Goal: Transaction & Acquisition: Purchase product/service

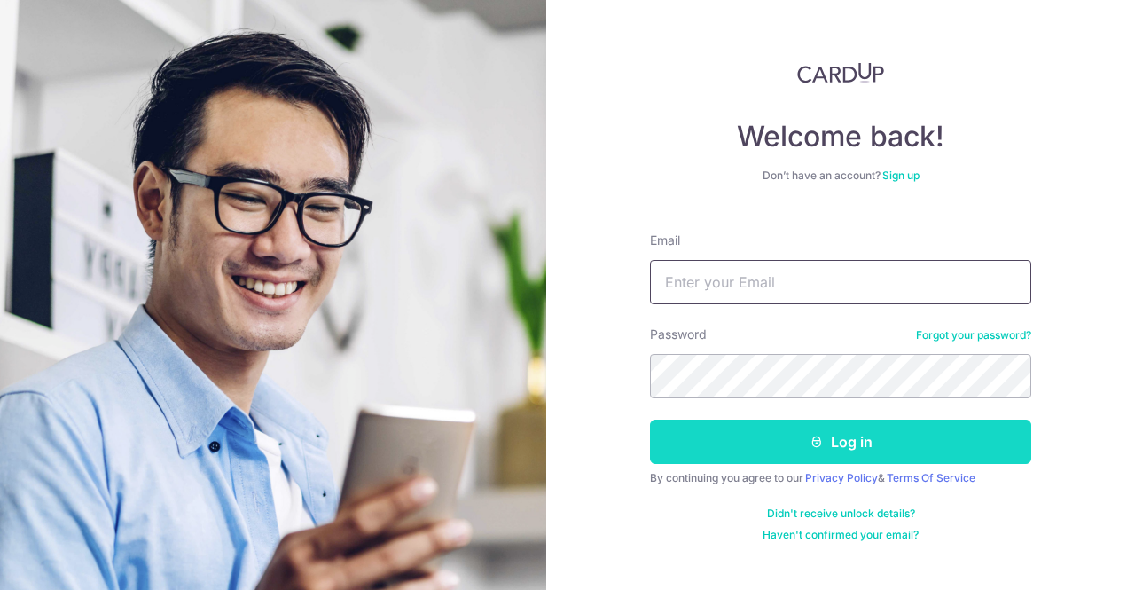
type input "[EMAIL_ADDRESS][DOMAIN_NAME]"
click at [826, 445] on button "Log in" at bounding box center [840, 441] width 381 height 44
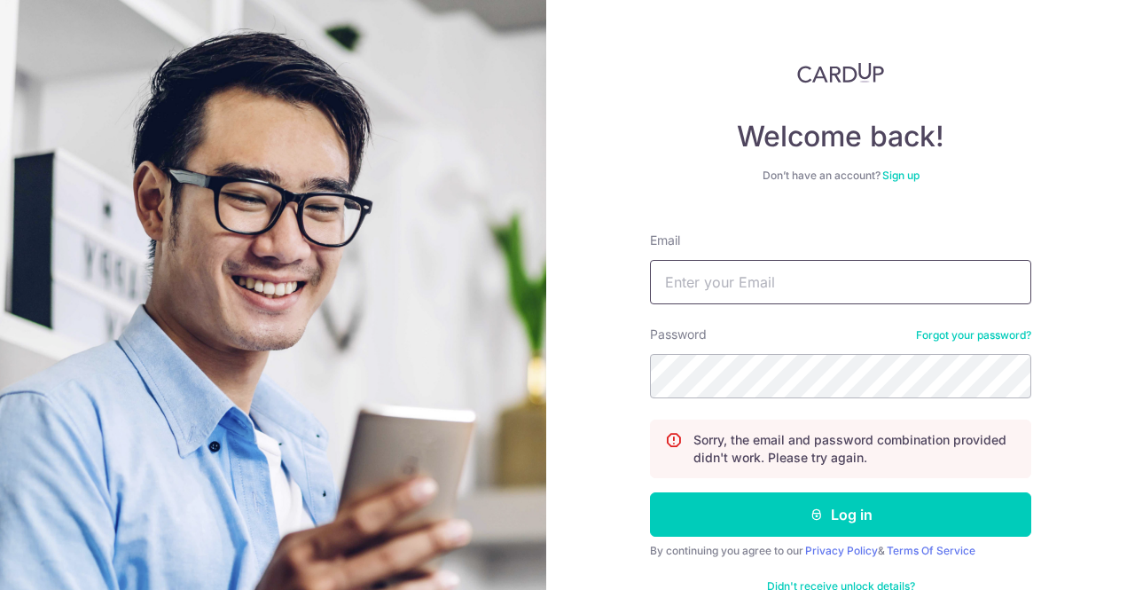
type input "[EMAIL_ADDRESS][DOMAIN_NAME]"
click at [567, 380] on div "Welcome back! Don’t have an account? Sign up Email engch28@gmail.com Password F…" at bounding box center [840, 295] width 589 height 590
click at [650, 492] on button "Log in" at bounding box center [840, 514] width 381 height 44
type input "[EMAIL_ADDRESS][DOMAIN_NAME]"
click at [597, 380] on div "Welcome back! Don’t have an account? Sign up Email [EMAIL_ADDRESS][DOMAIN_NAME]…" at bounding box center [840, 295] width 589 height 590
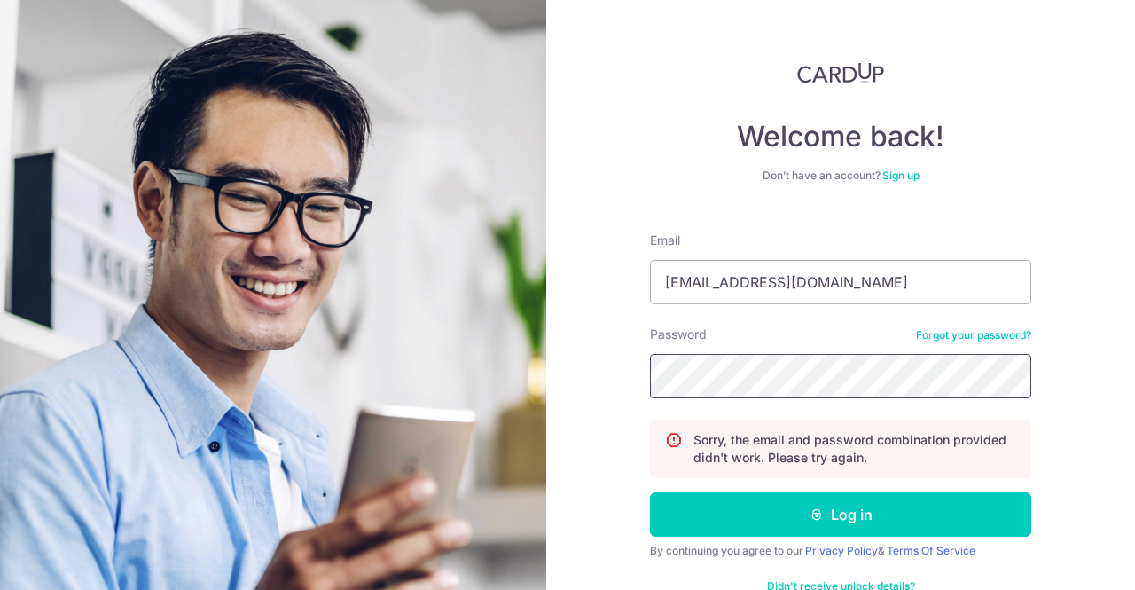
click at [650, 492] on button "Log in" at bounding box center [840, 514] width 381 height 44
type input "[EMAIL_ADDRESS][DOMAIN_NAME]"
click at [1084, 359] on div "Welcome back! Don’t have an account? Sign up Email engch28@gmail.com Password F…" at bounding box center [840, 295] width 589 height 590
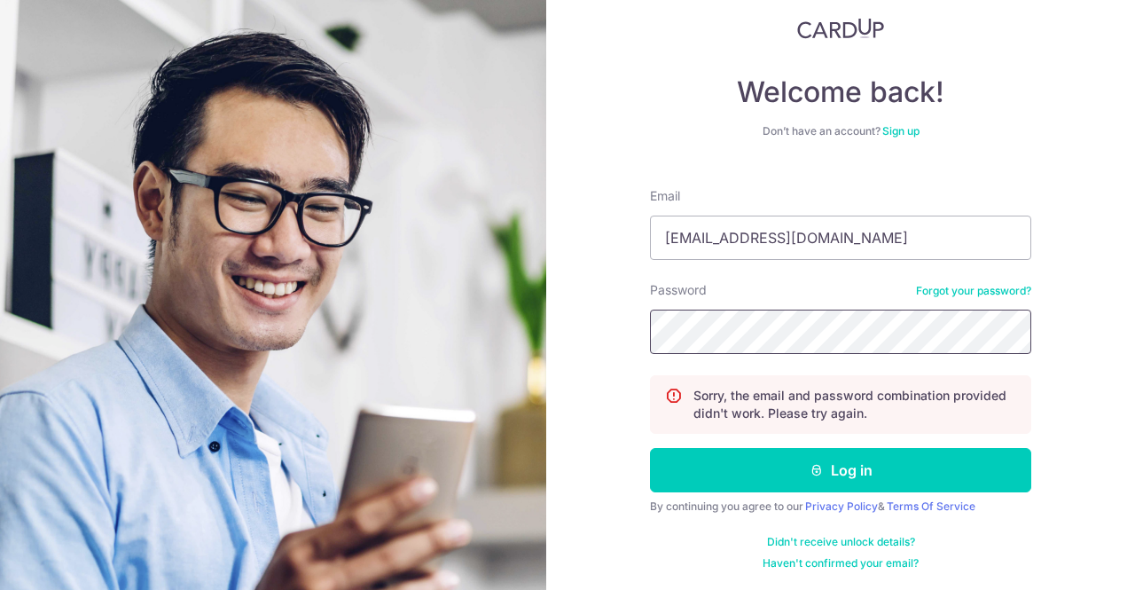
click at [540, 336] on section "Welcome back! Don’t have an account? Sign up Email engch28@gmail.com Password F…" at bounding box center [567, 295] width 1135 height 590
click at [650, 448] on button "Log in" at bounding box center [840, 470] width 381 height 44
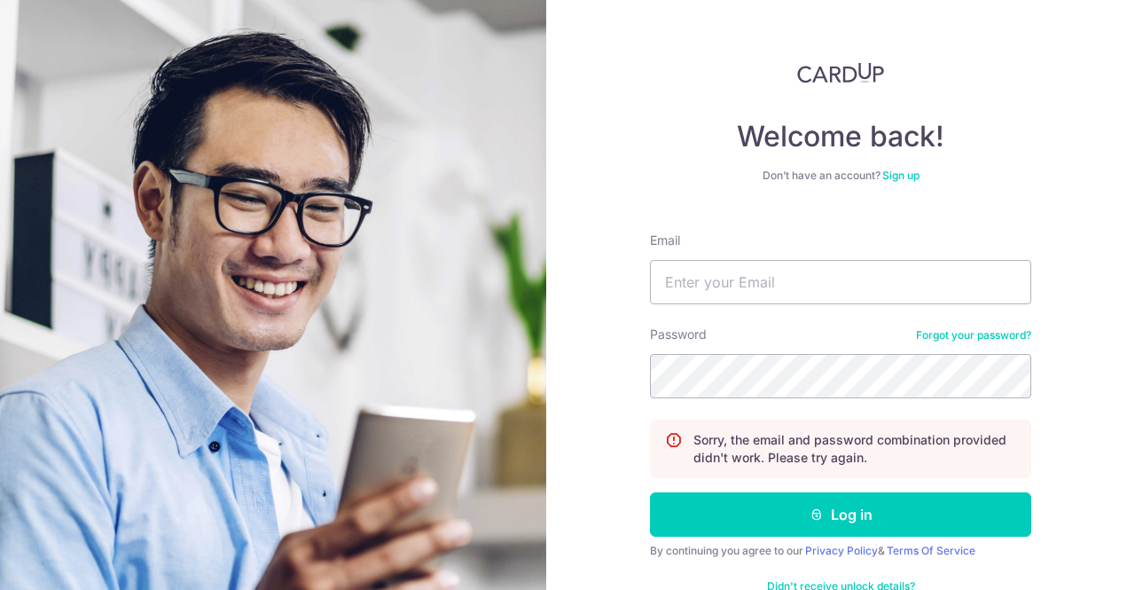
scroll to position [44, 0]
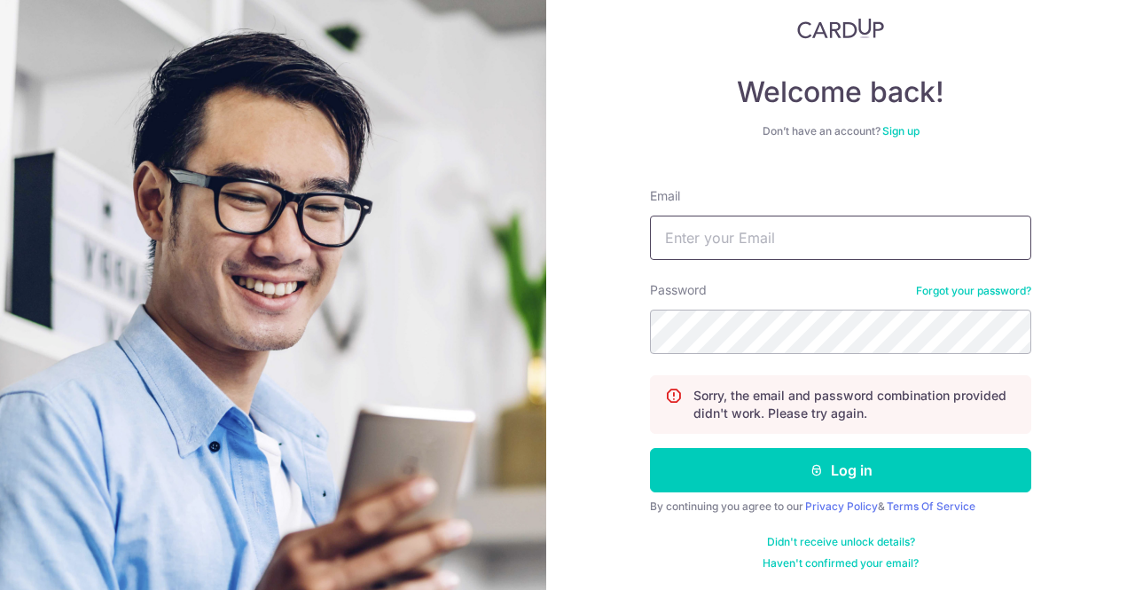
type input "[EMAIL_ADDRESS][DOMAIN_NAME]"
click at [605, 325] on div "Welcome back! Don’t have an account? Sign up Email [EMAIL_ADDRESS][DOMAIN_NAME]…" at bounding box center [840, 295] width 589 height 590
drag, startPoint x: 584, startPoint y: 431, endPoint x: 607, endPoint y: 441, distance: 24.2
click at [584, 431] on div "Welcome back! Don’t have an account? Sign up Email [EMAIL_ADDRESS][DOMAIN_NAME]…" at bounding box center [840, 295] width 589 height 590
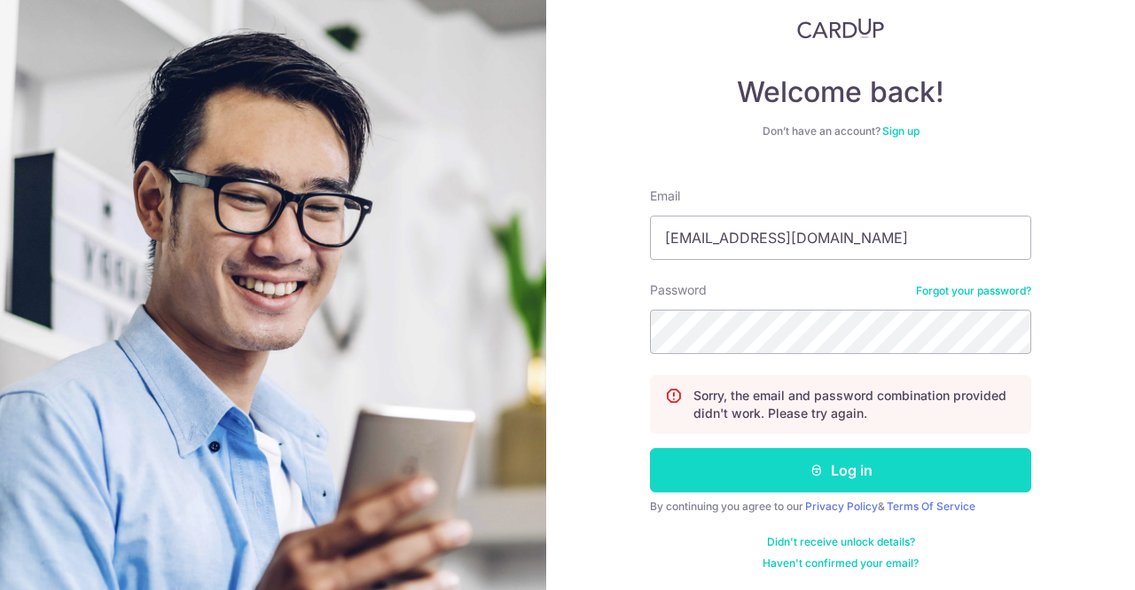
click at [787, 474] on button "Log in" at bounding box center [840, 470] width 381 height 44
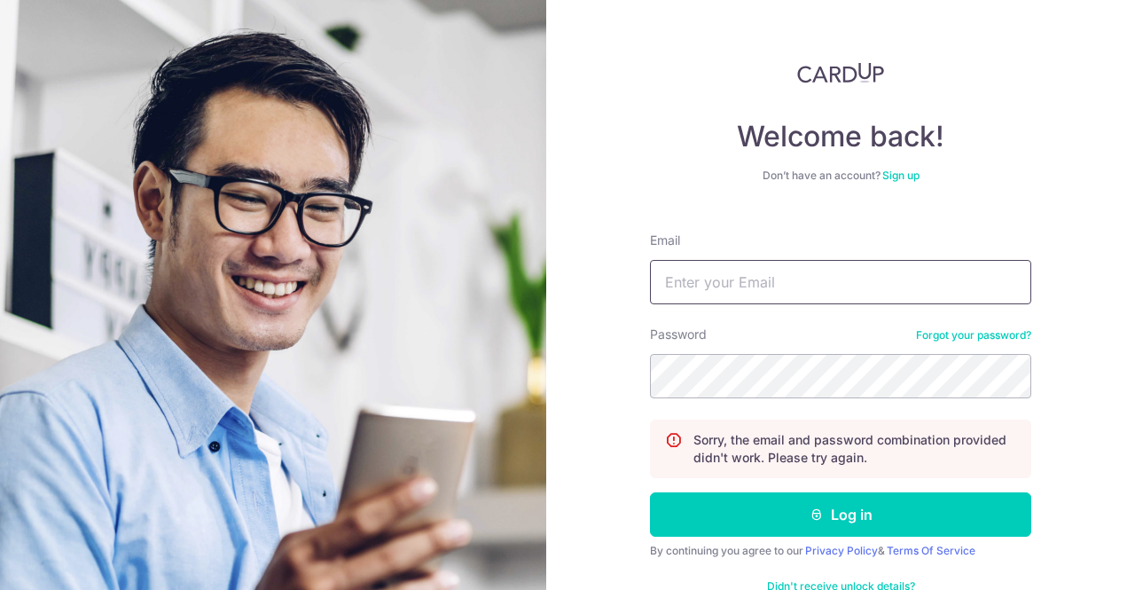
type input "[EMAIL_ADDRESS][DOMAIN_NAME]"
click at [619, 372] on div "Welcome back! Don’t have an account? Sign up Email [EMAIL_ADDRESS][DOMAIN_NAME]…" at bounding box center [840, 295] width 589 height 590
click at [650, 492] on button "Log in" at bounding box center [840, 514] width 381 height 44
type input "[EMAIL_ADDRESS][DOMAIN_NAME]"
click at [615, 380] on div "Welcome back! Don’t have an account? Sign up Email [EMAIL_ADDRESS][DOMAIN_NAME]…" at bounding box center [840, 295] width 589 height 590
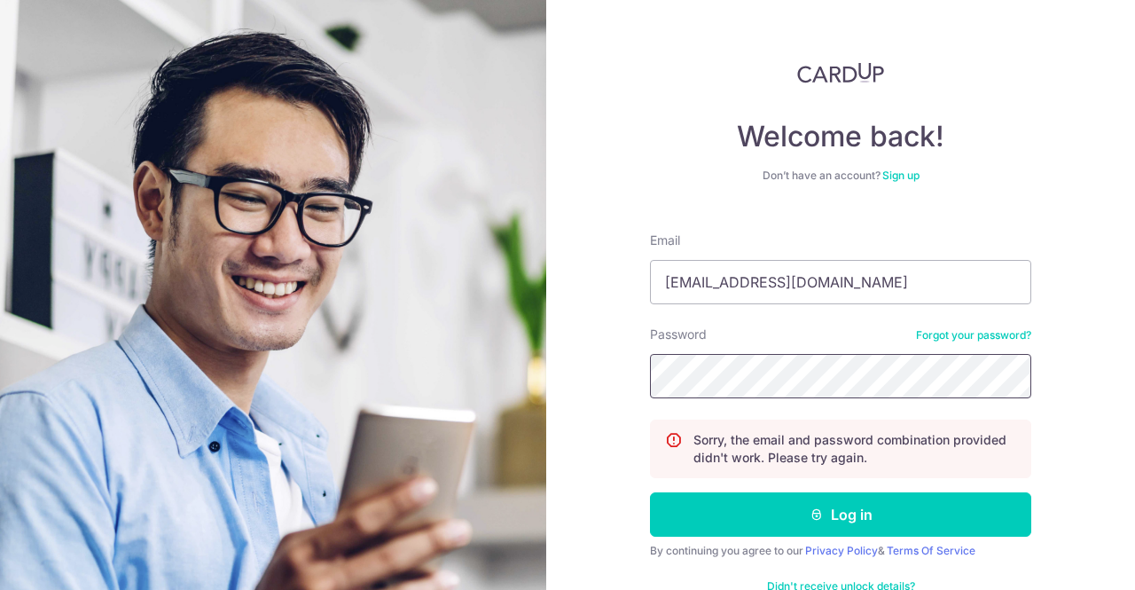
click at [650, 492] on button "Log in" at bounding box center [840, 514] width 381 height 44
type input "[EMAIL_ADDRESS][DOMAIN_NAME]"
click at [634, 386] on div "Welcome back! Don’t have an account? Sign up Email [EMAIL_ADDRESS][DOMAIN_NAME]…" at bounding box center [840, 295] width 589 height 590
click at [650, 492] on button "Log in" at bounding box center [840, 514] width 381 height 44
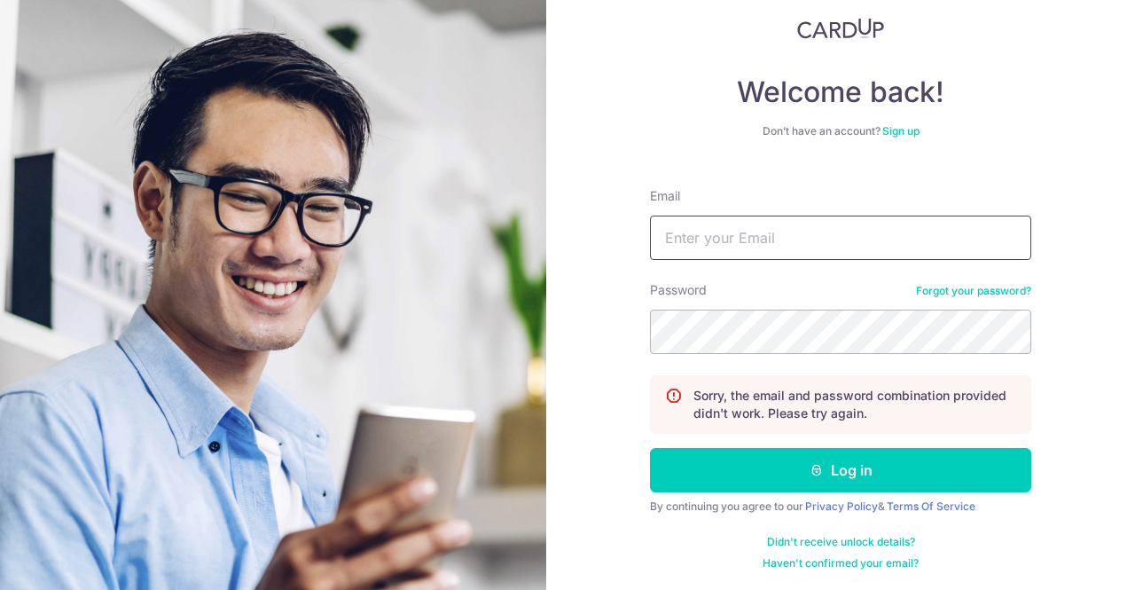
type input "[EMAIL_ADDRESS][DOMAIN_NAME]"
click at [598, 334] on div "Welcome back! Don’t have an account? Sign up Email engch28@gmail.com Password F…" at bounding box center [840, 295] width 589 height 590
click at [650, 448] on button "Log in" at bounding box center [840, 470] width 381 height 44
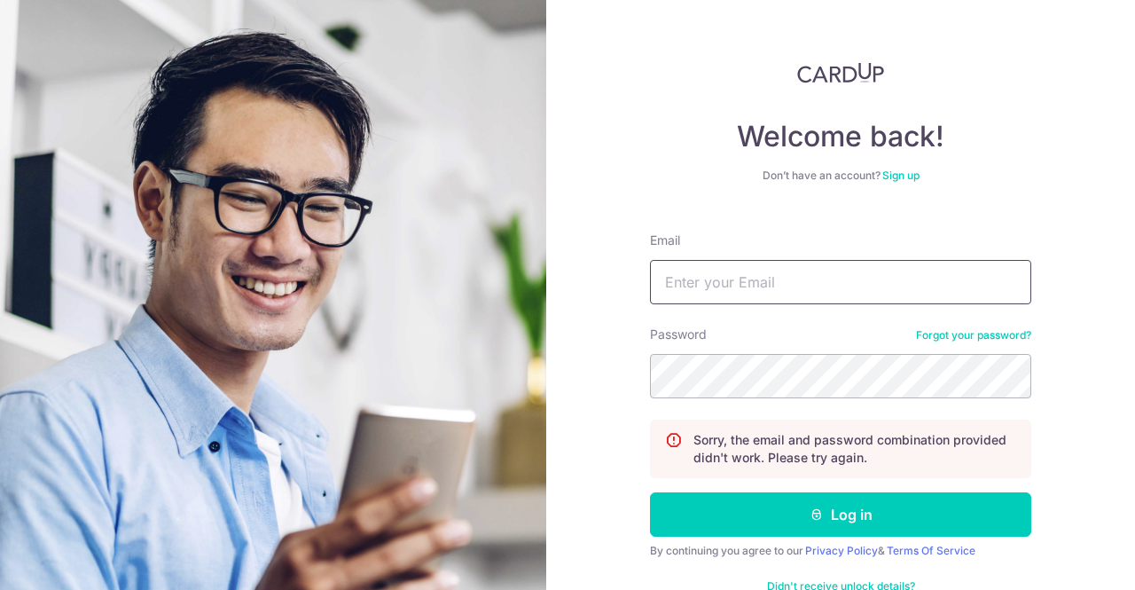
type input "[EMAIL_ADDRESS][DOMAIN_NAME]"
click at [955, 331] on link "Forgot your password?" at bounding box center [973, 335] width 115 height 14
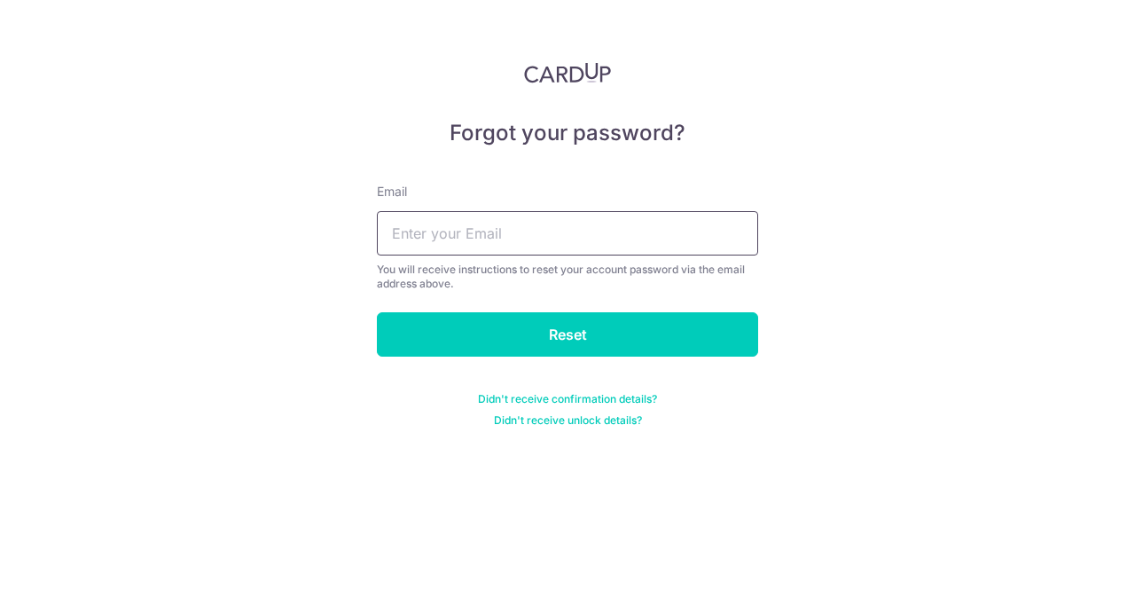
click at [633, 239] on input "text" at bounding box center [567, 233] width 381 height 44
type input "engch28@gmail.com"
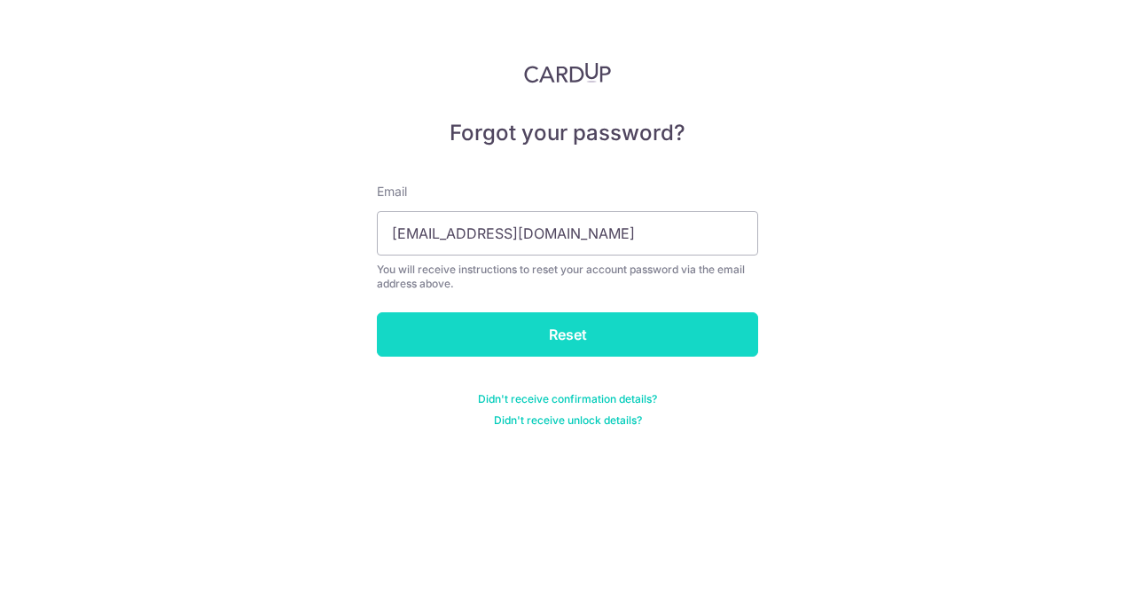
click at [554, 322] on input "Reset" at bounding box center [567, 334] width 381 height 44
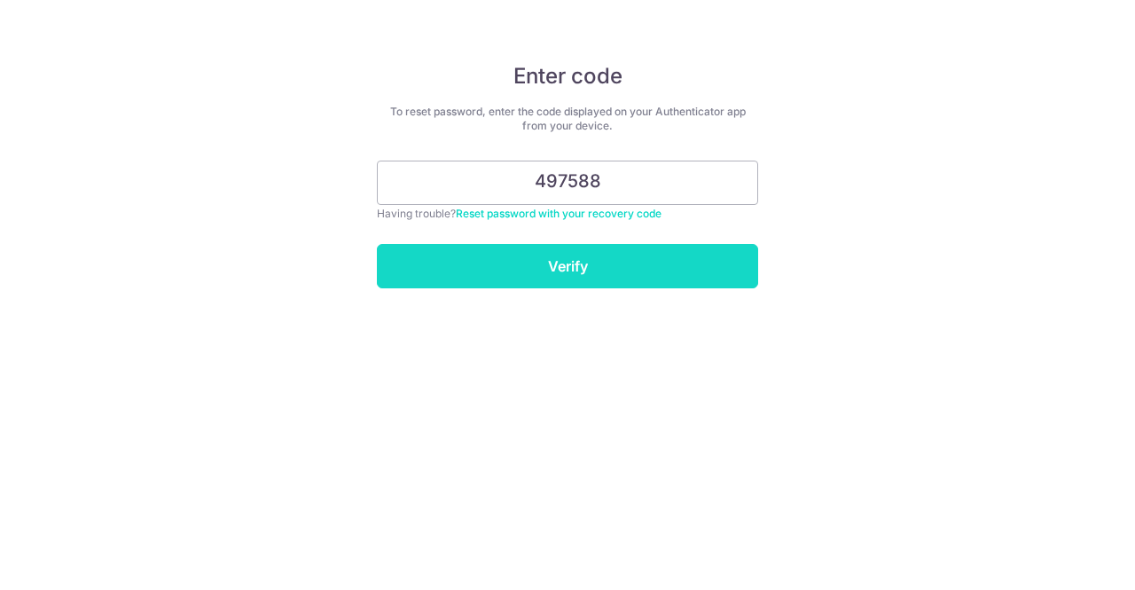
type input "497588"
click at [575, 256] on input "Verify" at bounding box center [567, 266] width 381 height 44
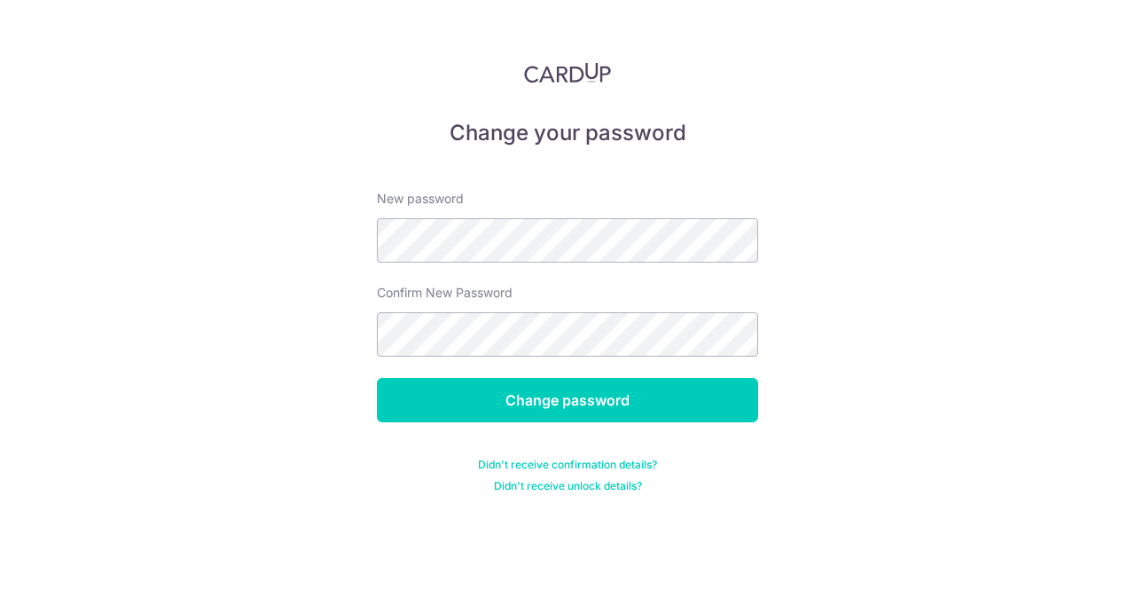
click at [865, 307] on div "Change your password New password Confirm New Password Change password Didn't r…" at bounding box center [567, 295] width 1135 height 590
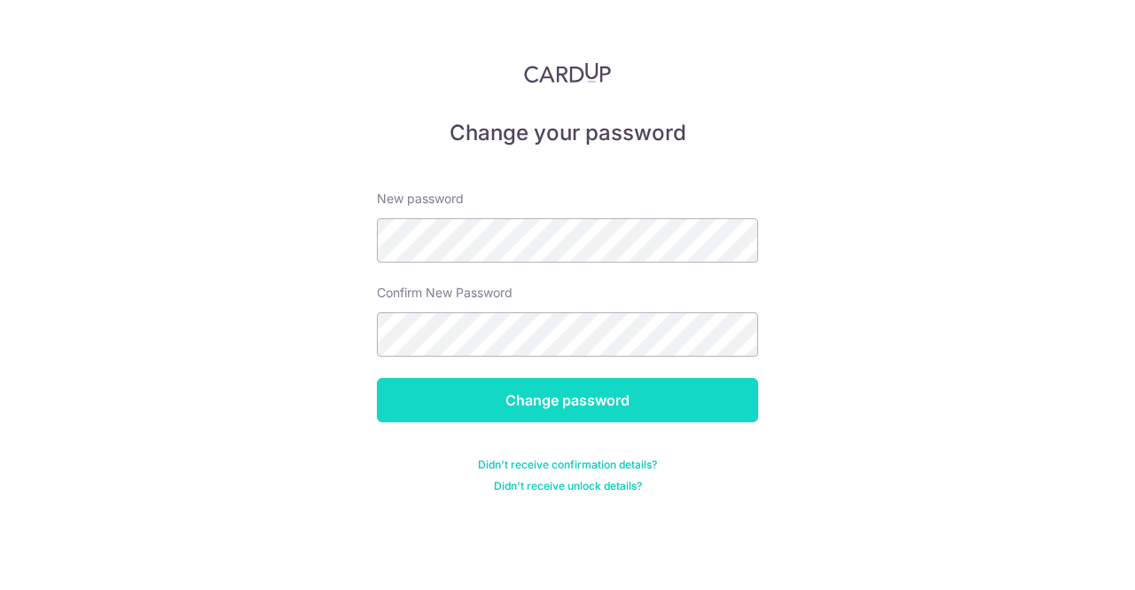
click at [640, 409] on input "Change password" at bounding box center [567, 400] width 381 height 44
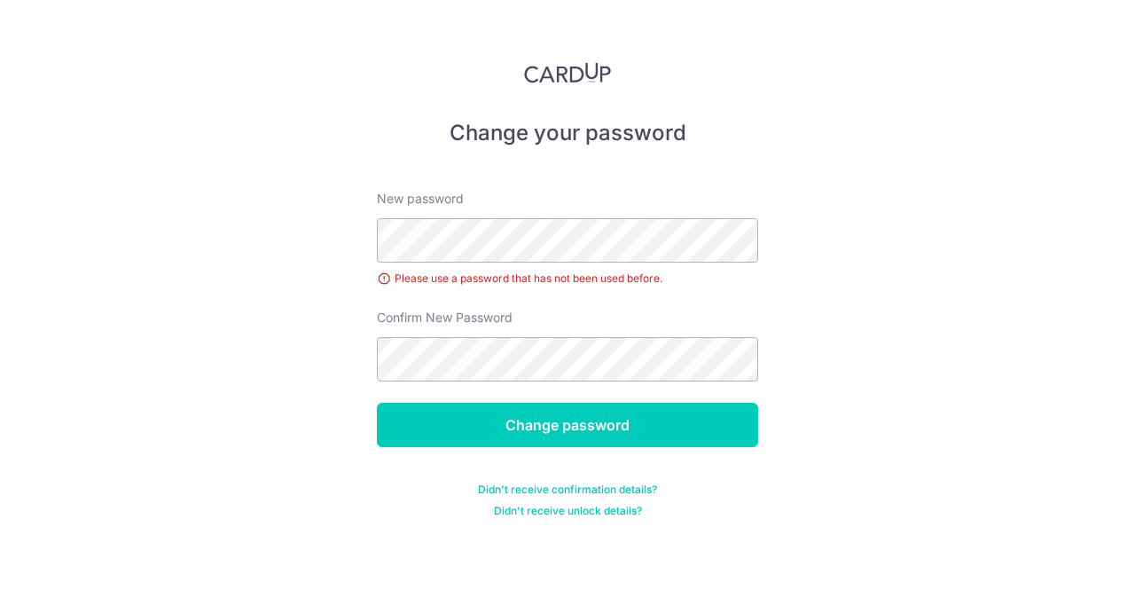
drag, startPoint x: 913, startPoint y: 311, endPoint x: 881, endPoint y: 327, distance: 36.5
click at [913, 311] on div "Change your password New password Please use a password that has not been used …" at bounding box center [567, 295] width 1135 height 590
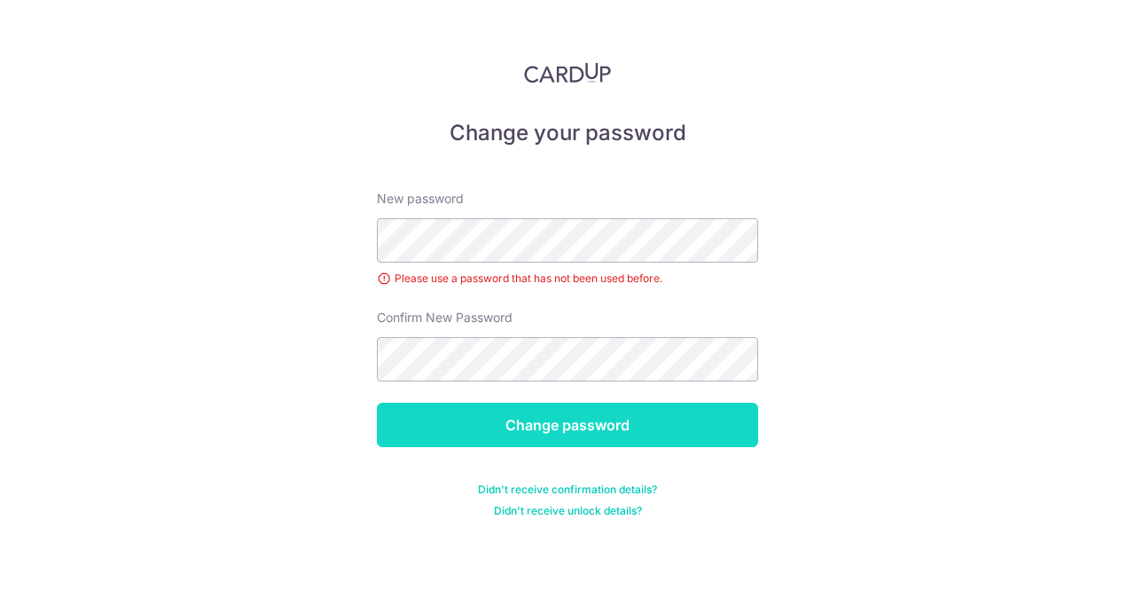
click at [615, 427] on input "Change password" at bounding box center [567, 425] width 381 height 44
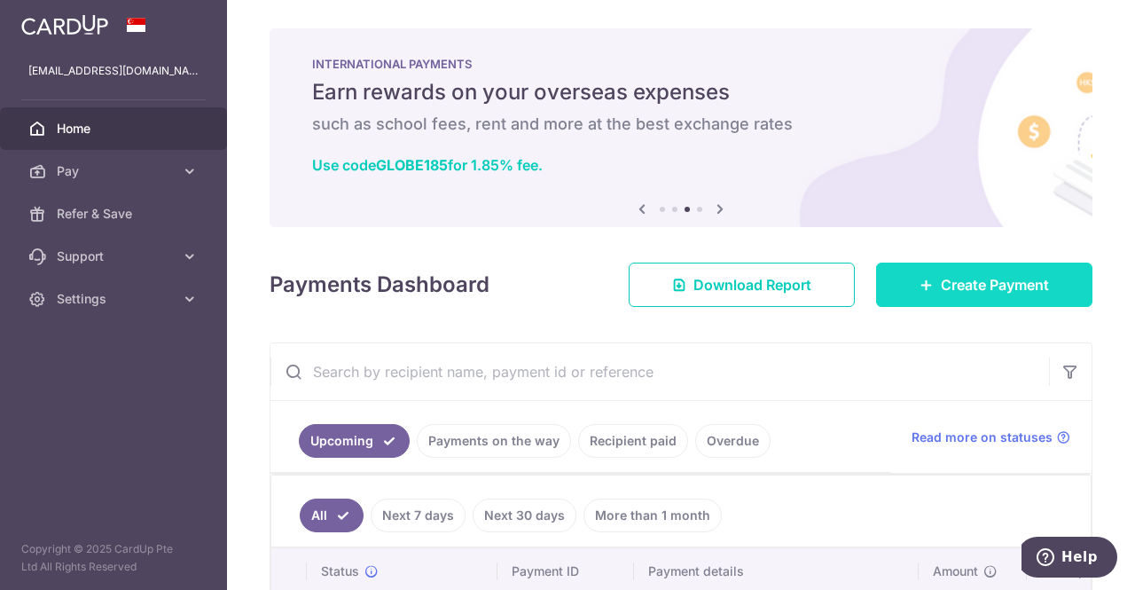
click at [964, 280] on span "Create Payment" at bounding box center [995, 284] width 108 height 21
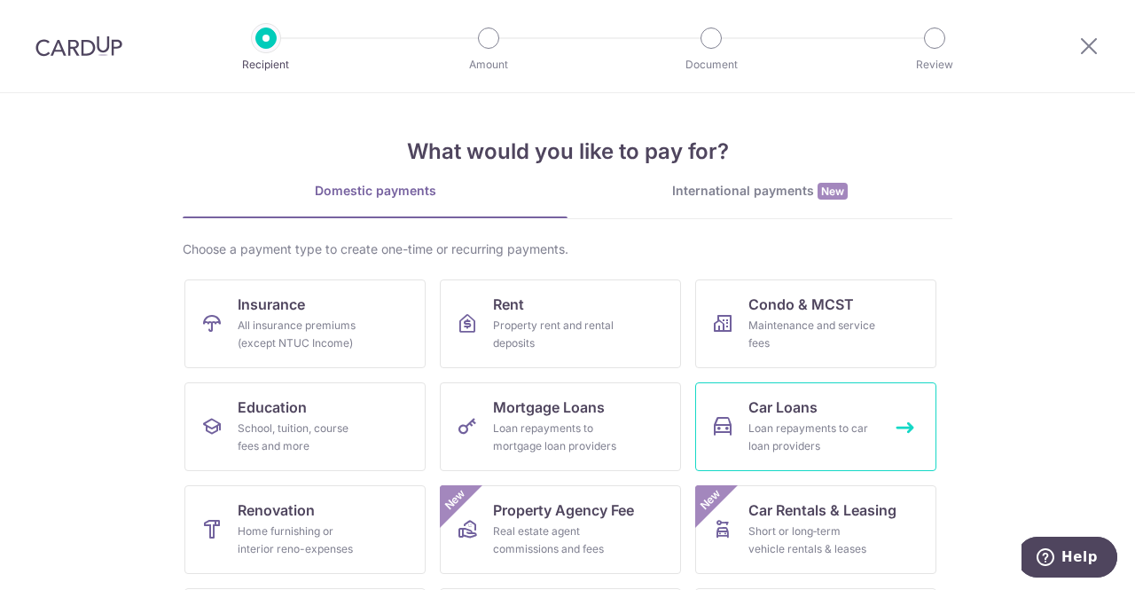
scroll to position [89, 0]
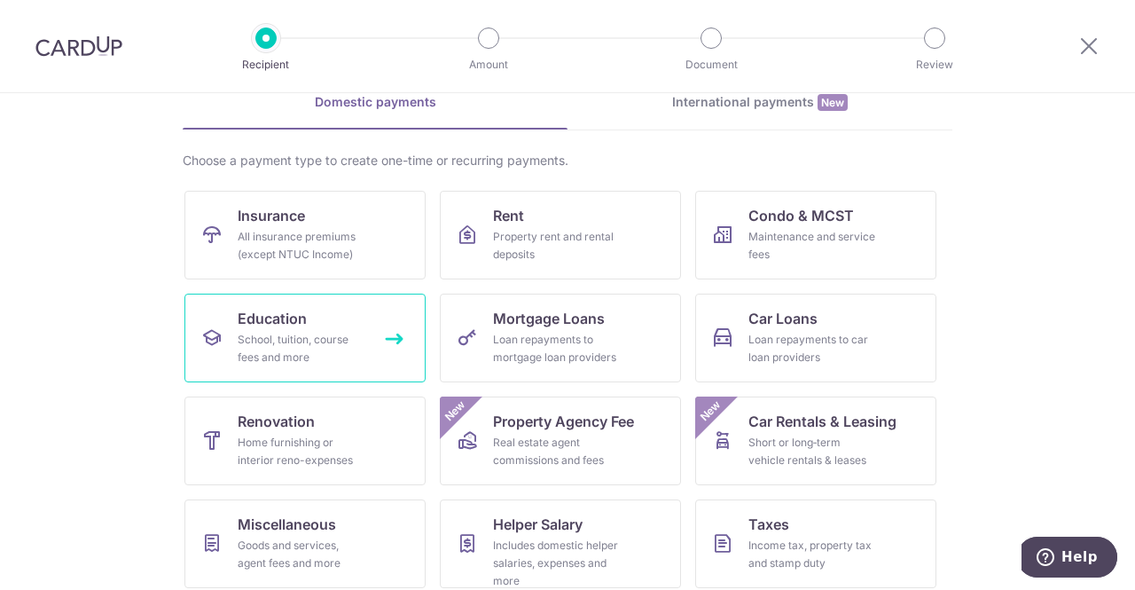
click at [296, 333] on div "School, tuition, course fees and more" at bounding box center [302, 348] width 128 height 35
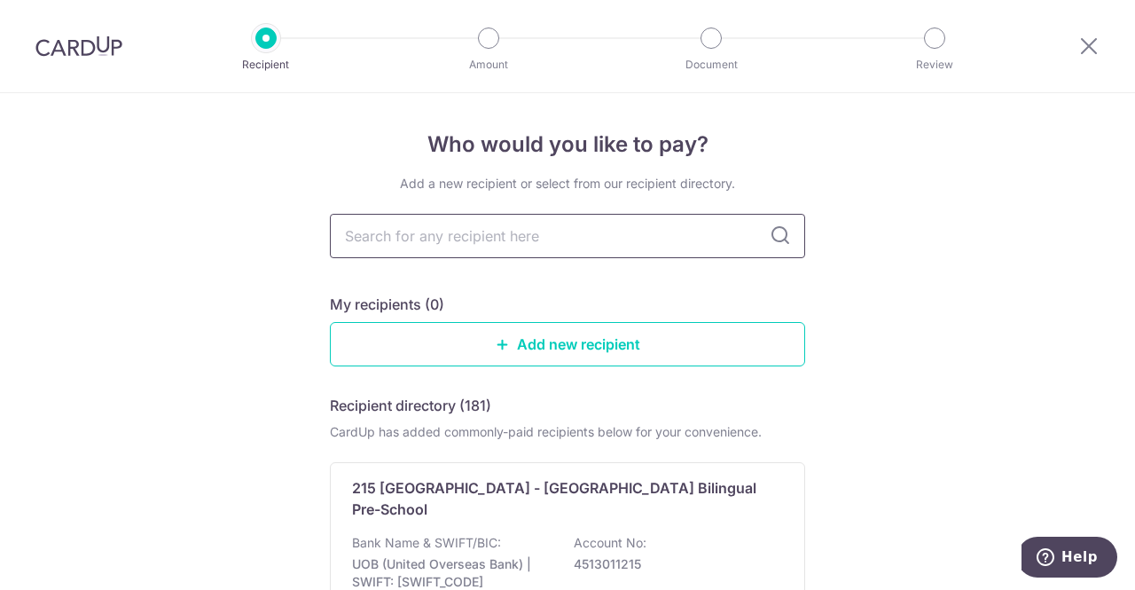
click at [479, 235] on input "text" at bounding box center [567, 236] width 475 height 44
click at [468, 239] on input "text" at bounding box center [567, 236] width 475 height 44
type input "berr"
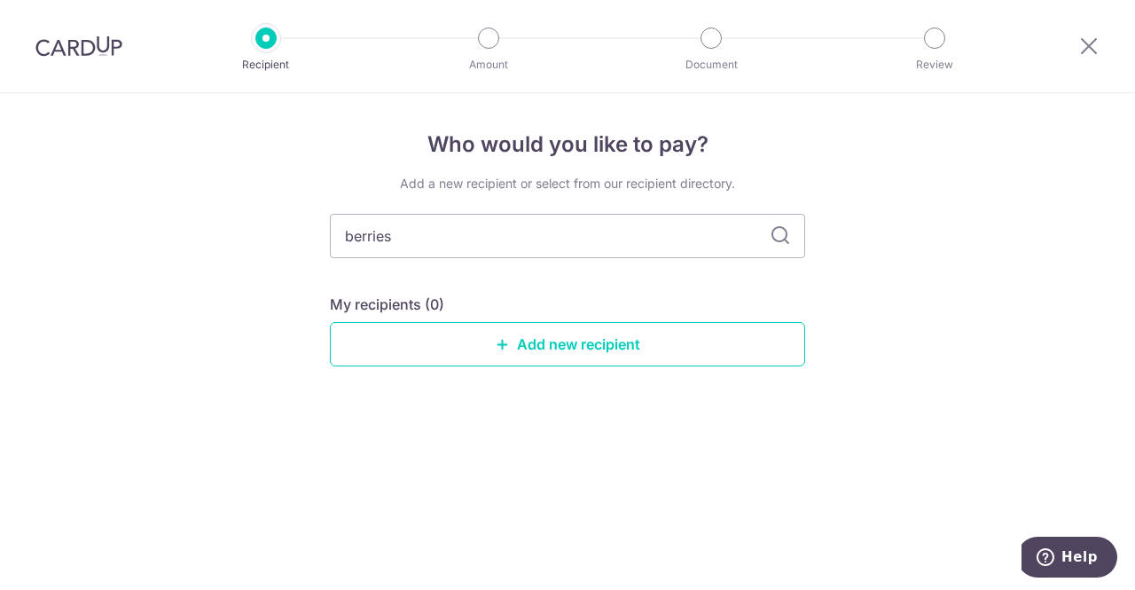
type input "berries"
drag, startPoint x: 468, startPoint y: 239, endPoint x: 184, endPoint y: 224, distance: 285.0
click at [184, 224] on div "Who would you like to pay? Add a new recipient or select from our recipient dir…" at bounding box center [567, 341] width 1135 height 497
click at [498, 333] on link "Add new recipient" at bounding box center [567, 344] width 475 height 44
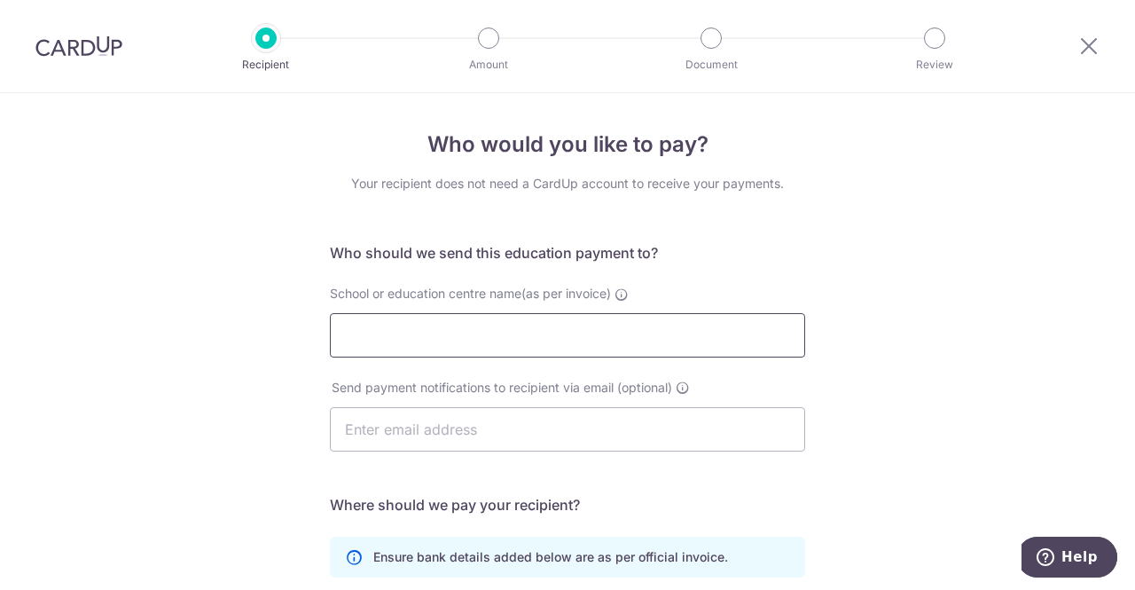
click at [417, 327] on input "School or education centre name(as per invoice)" at bounding box center [567, 335] width 475 height 44
paste input "Berries World of Learning School (BB) Pte Ltd"
type input "Berries World of Learning School (BB) Pte Ltd"
click at [589, 427] on input "text" at bounding box center [567, 429] width 475 height 44
type input "[EMAIL_ADDRESS][DOMAIN_NAME]"
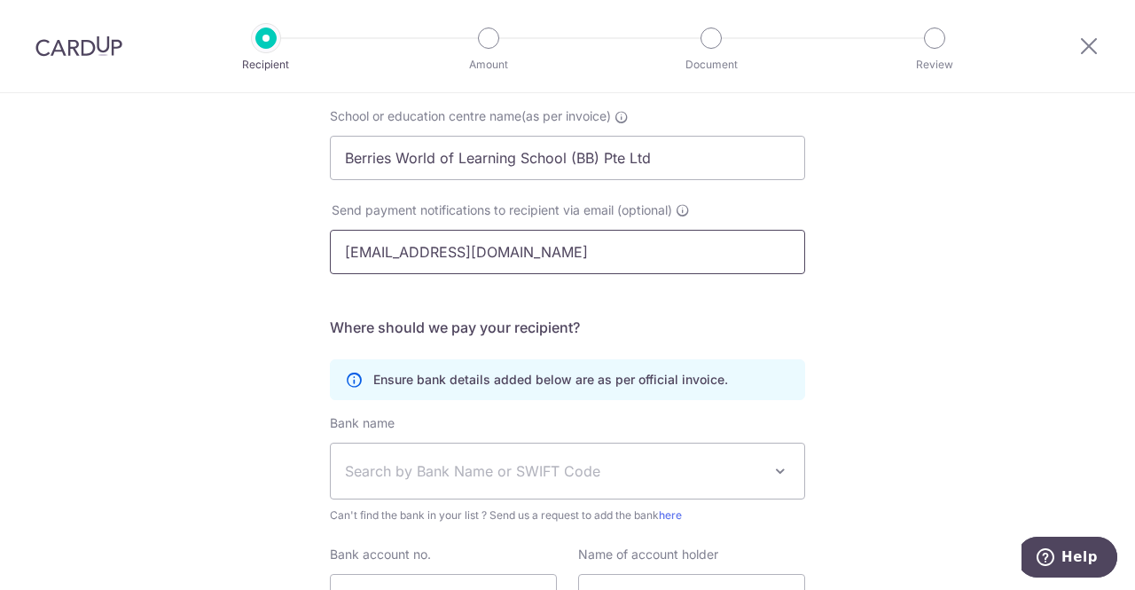
scroll to position [266, 0]
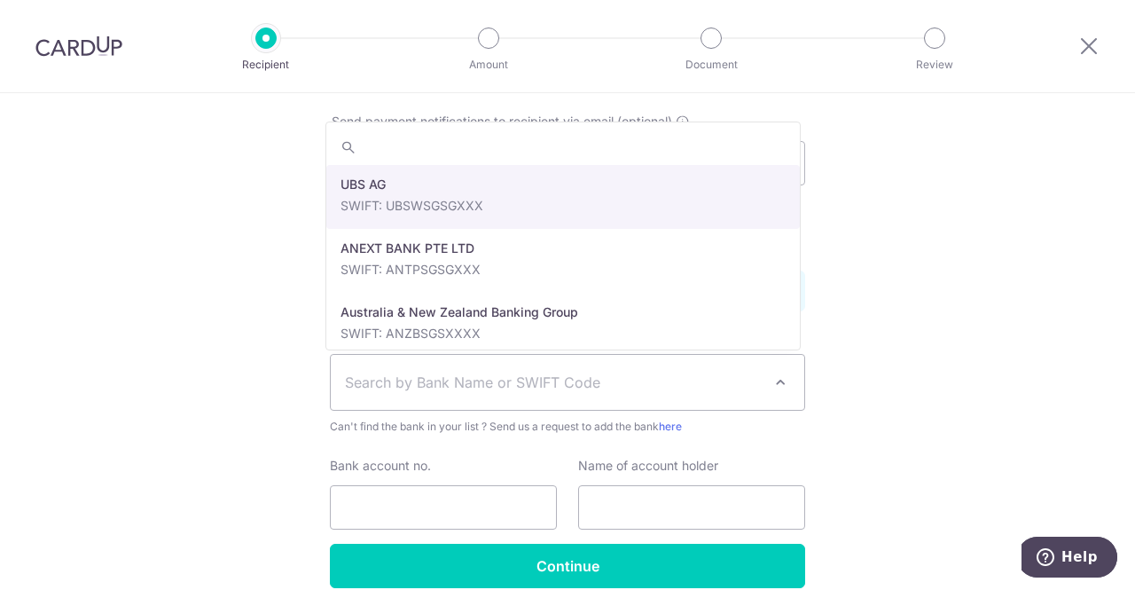
click at [464, 387] on span "Search by Bank Name or SWIFT Code" at bounding box center [553, 382] width 417 height 21
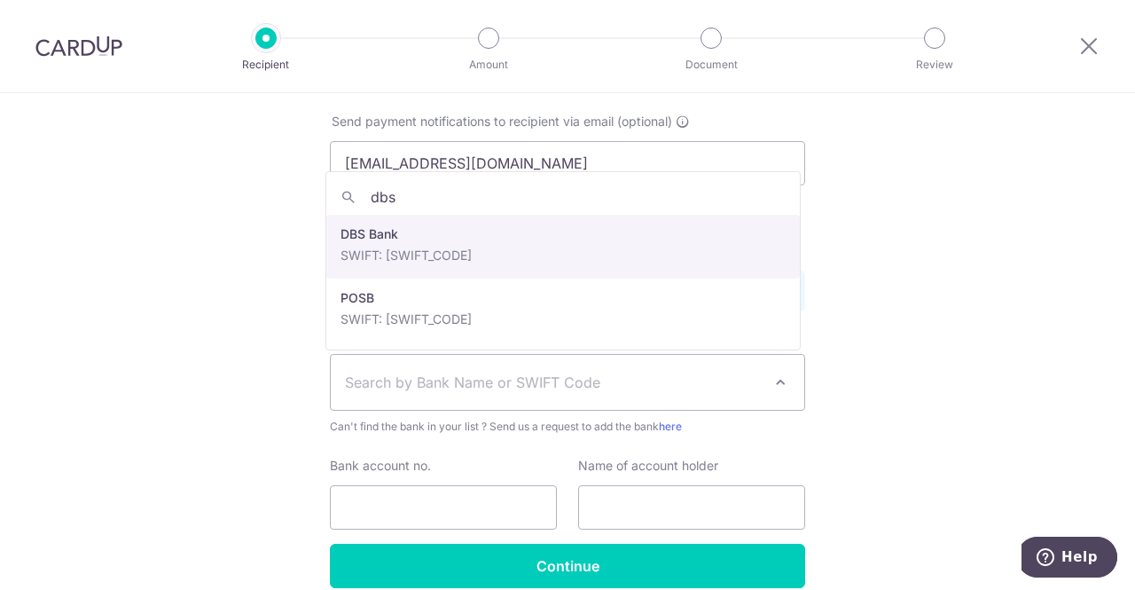
type input "dbs"
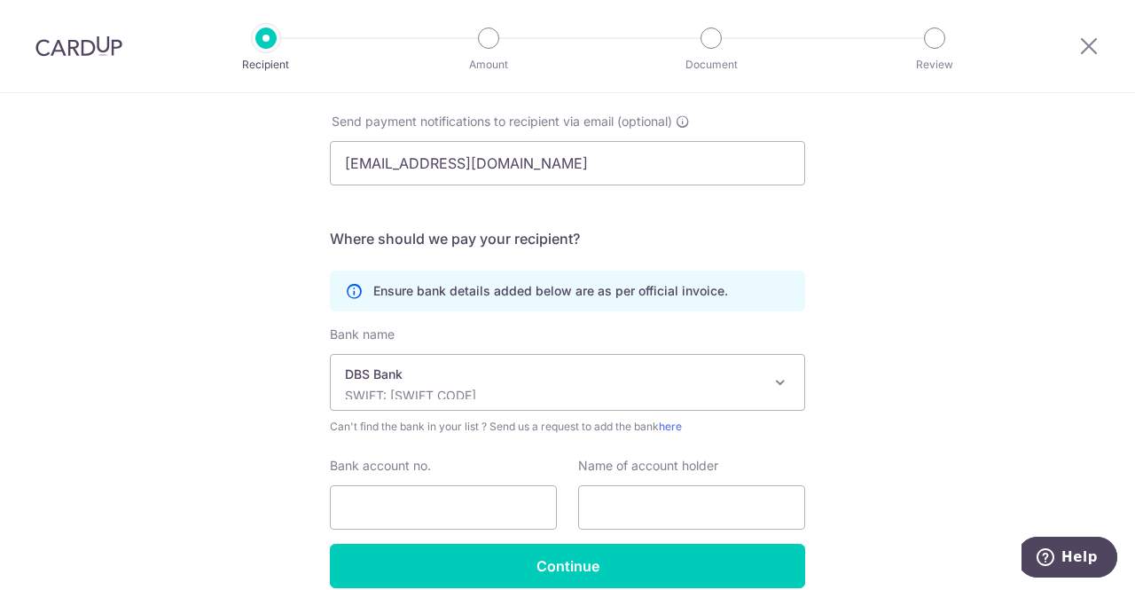
select select "6"
click at [247, 349] on div "Who would you like to pay? Your recipient does not need a CardUp account to rec…" at bounding box center [567, 249] width 1135 height 844
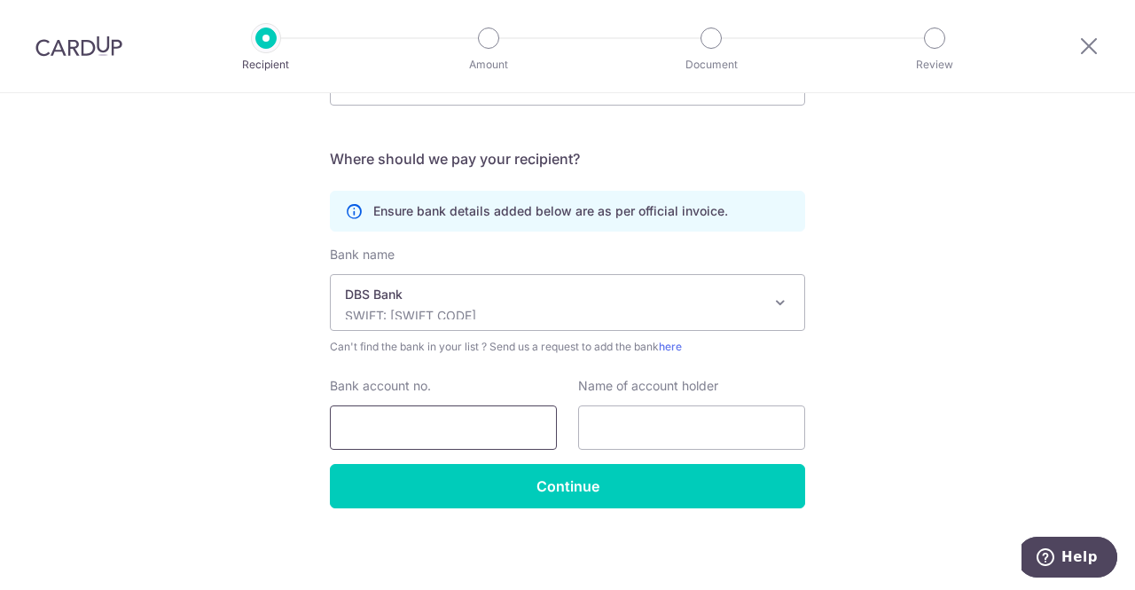
click at [353, 421] on input "Bank account no." at bounding box center [443, 427] width 227 height 44
paste input "0549062170"
type input "0549062170"
click at [780, 420] on input "text" at bounding box center [691, 427] width 227 height 44
paste input "Berries World of Learning School (BB) Pte Ltd"
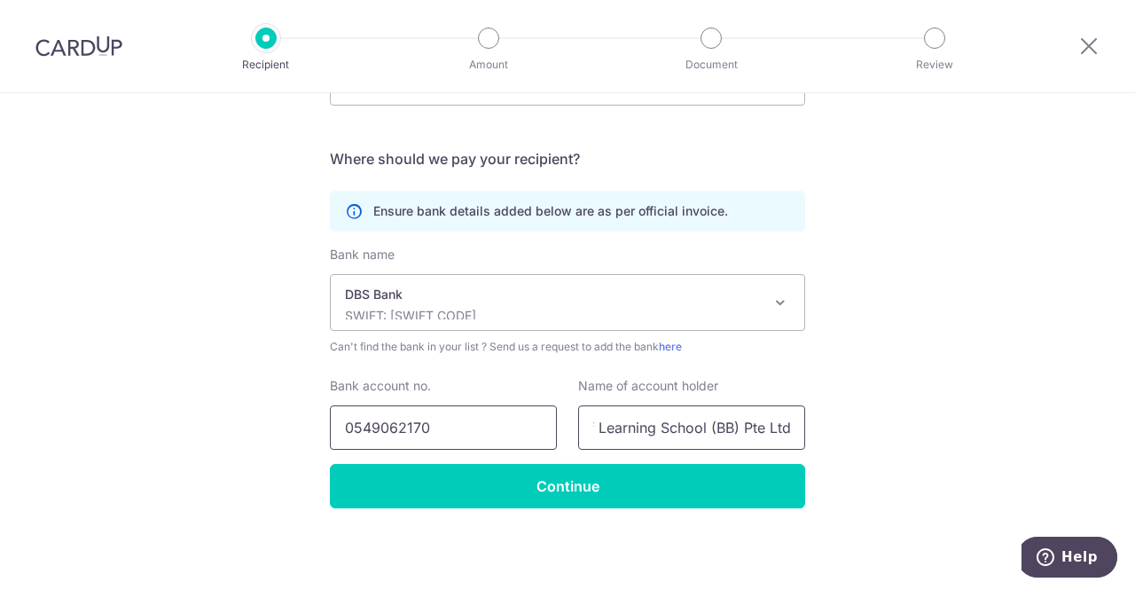
scroll to position [0, 0]
drag, startPoint x: 594, startPoint y: 423, endPoint x: 387, endPoint y: 433, distance: 207.7
click at [387, 432] on div "Bank account no. 0549062170 Name of account holder Berries World of Learning Sc…" at bounding box center [567, 413] width 497 height 73
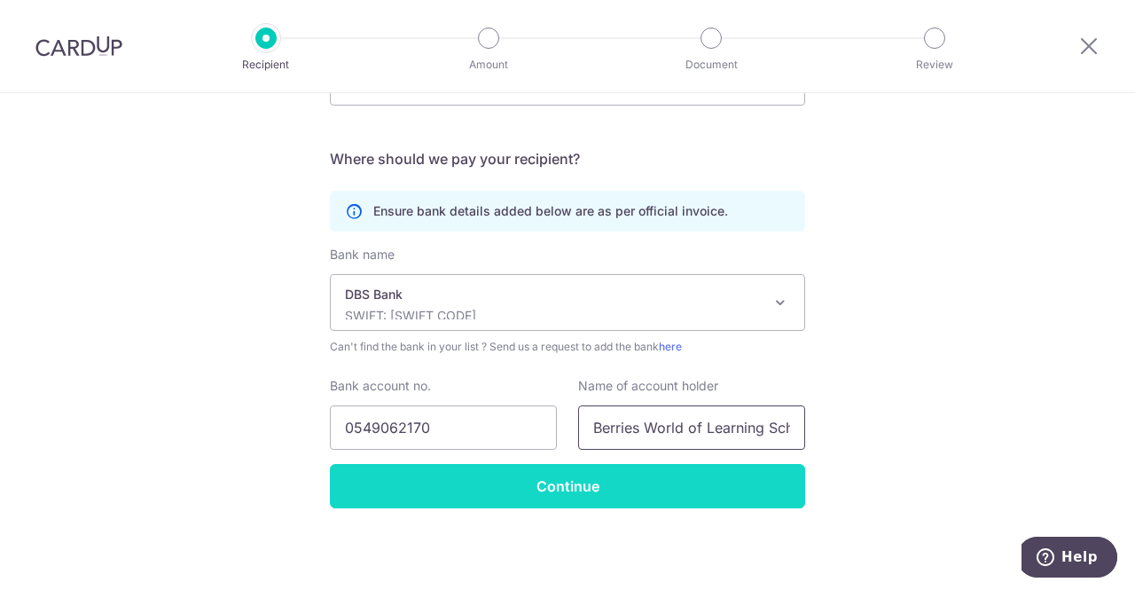
type input "Berries World of Learning School (BB) Pte Ltd"
click at [567, 482] on input "Continue" at bounding box center [567, 486] width 475 height 44
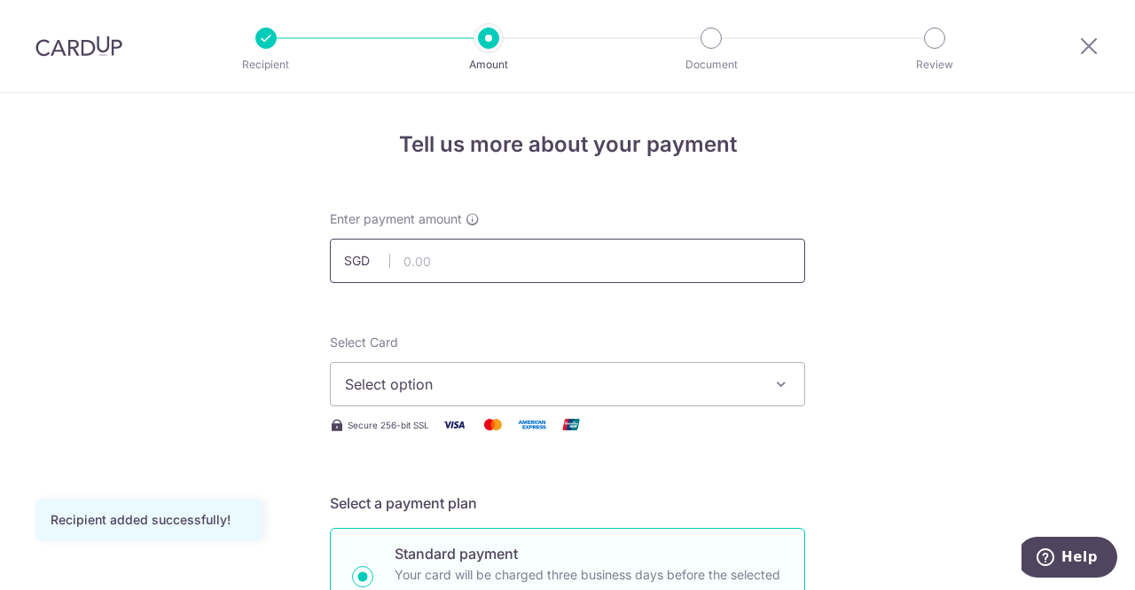
click at [565, 270] on input "text" at bounding box center [567, 261] width 475 height 44
type input "959.20"
click at [772, 386] on icon "button" at bounding box center [781, 384] width 18 height 18
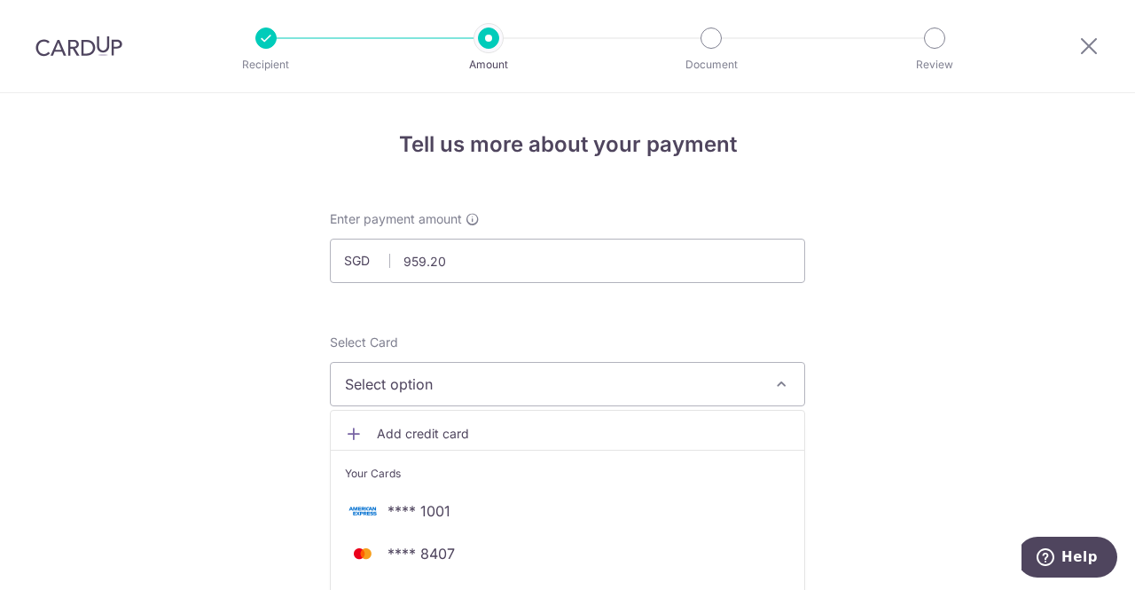
scroll to position [177, 0]
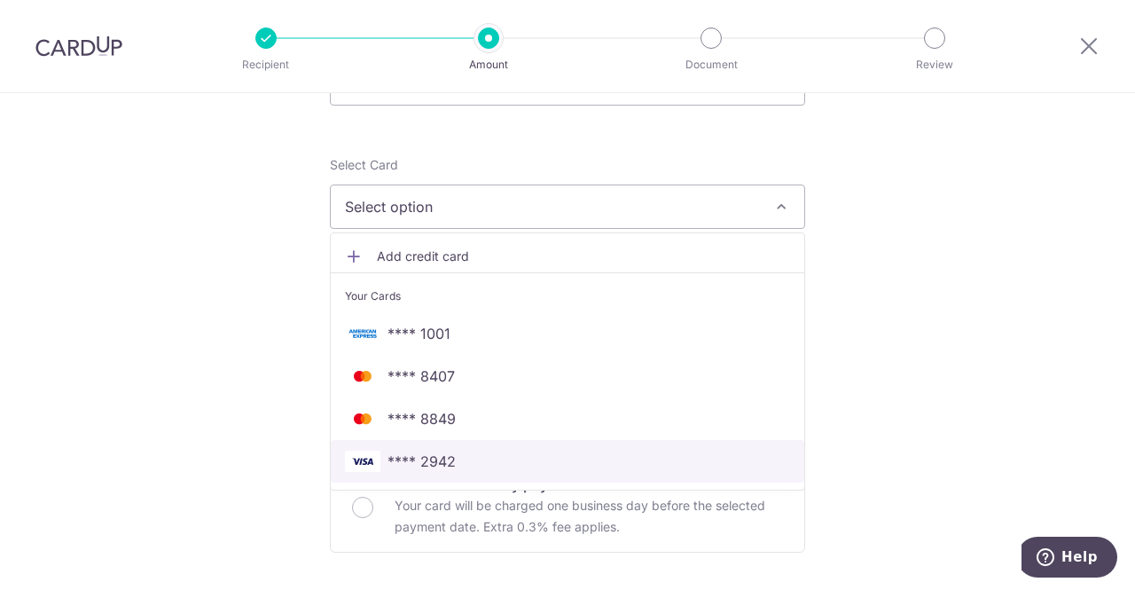
click at [415, 459] on span "**** 2942" at bounding box center [421, 460] width 68 height 21
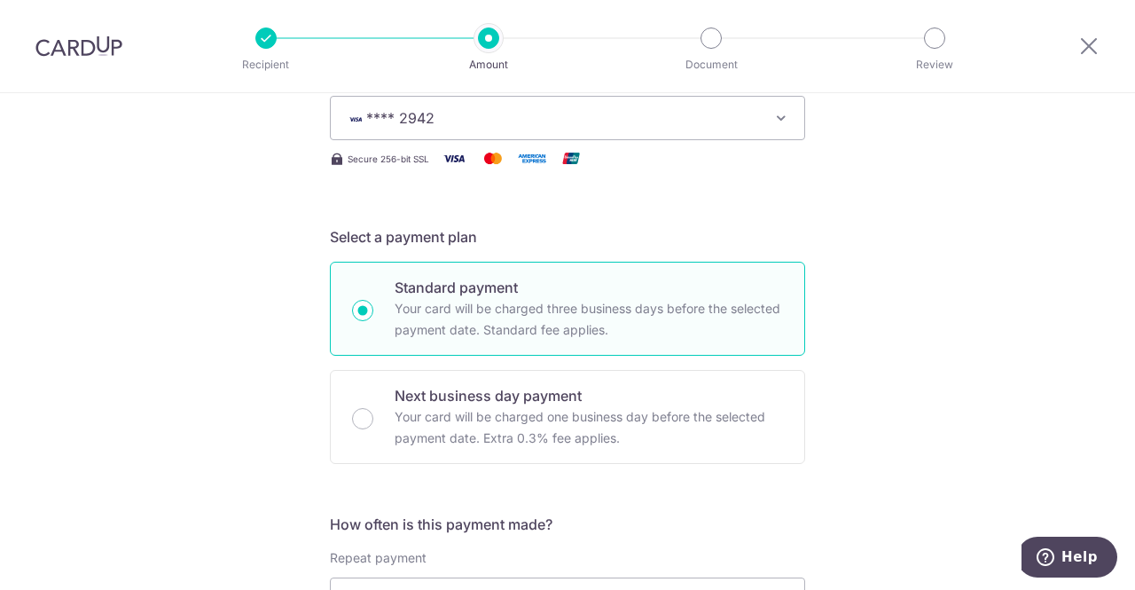
scroll to position [443, 0]
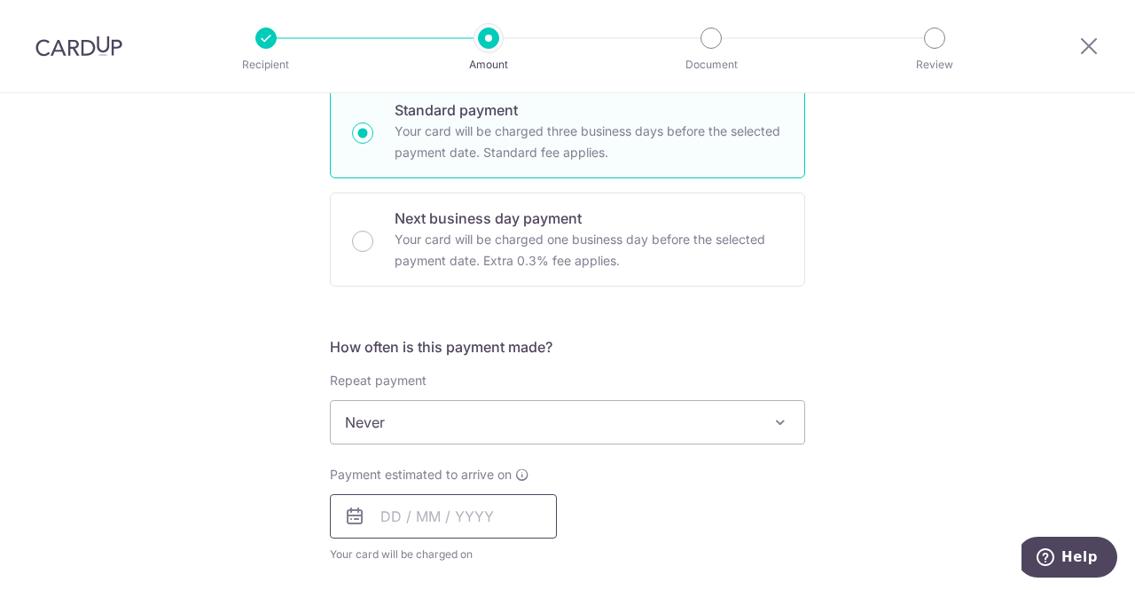
click at [441, 513] on input "text" at bounding box center [443, 516] width 227 height 44
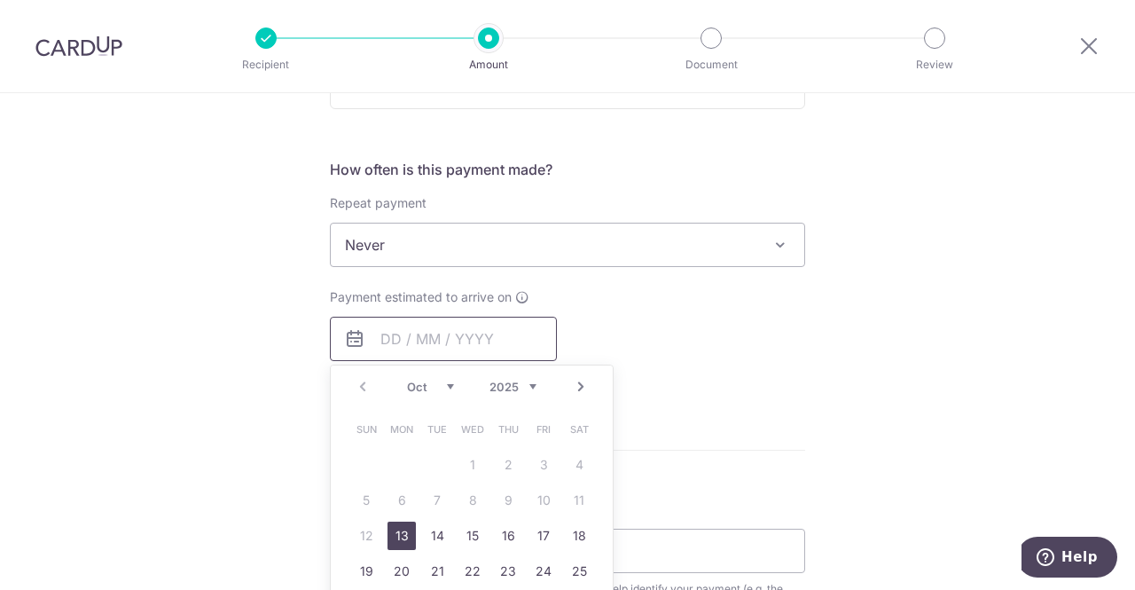
scroll to position [798, 0]
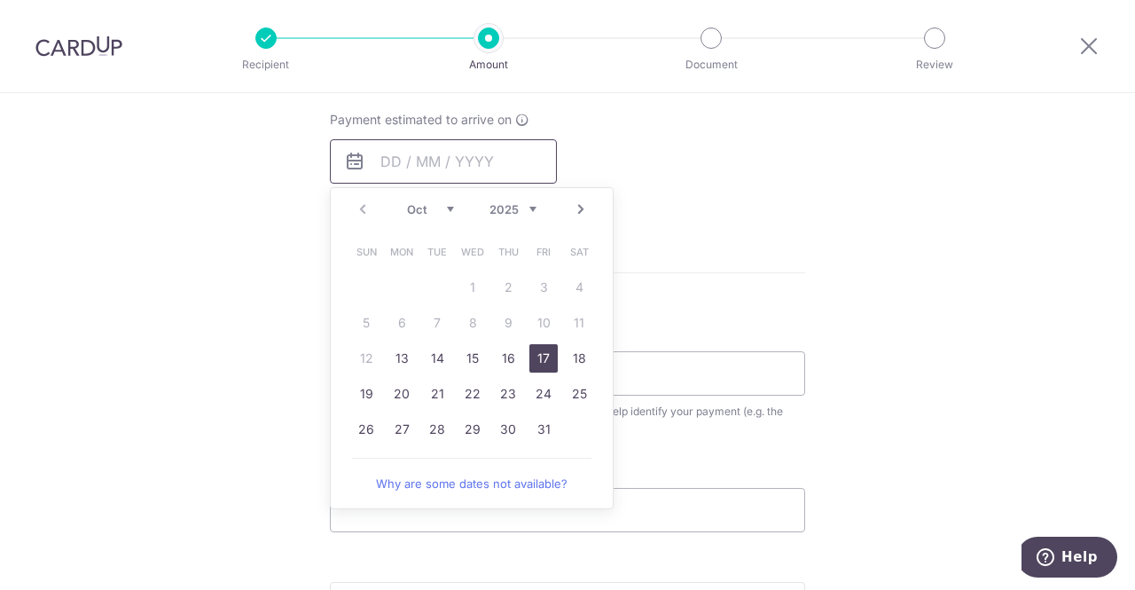
click at [541, 361] on link "17" at bounding box center [543, 358] width 28 height 28
type input "[DATE]"
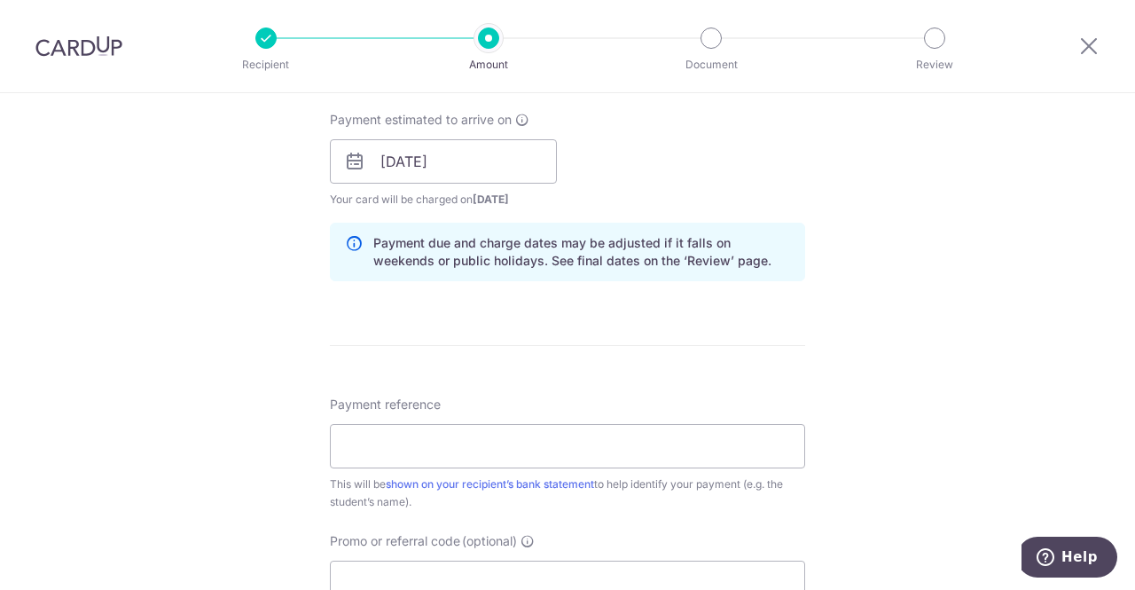
scroll to position [975, 0]
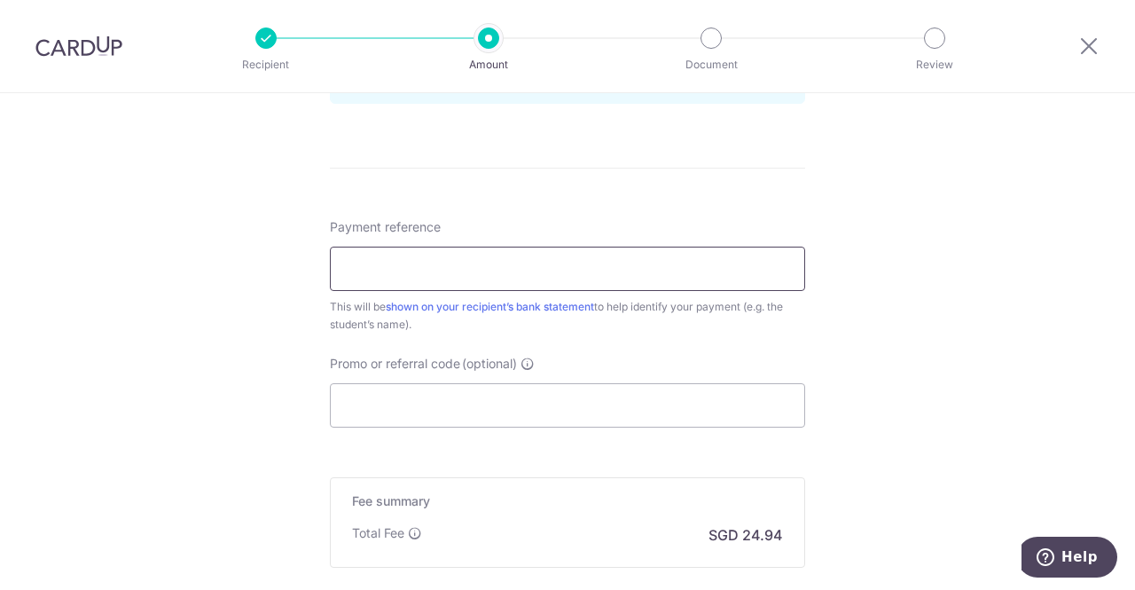
click at [649, 278] on input "Payment reference" at bounding box center [567, 269] width 475 height 44
click at [412, 269] on input "Payment reference" at bounding box center [567, 269] width 475 height 44
paste input "BB-I25001475"
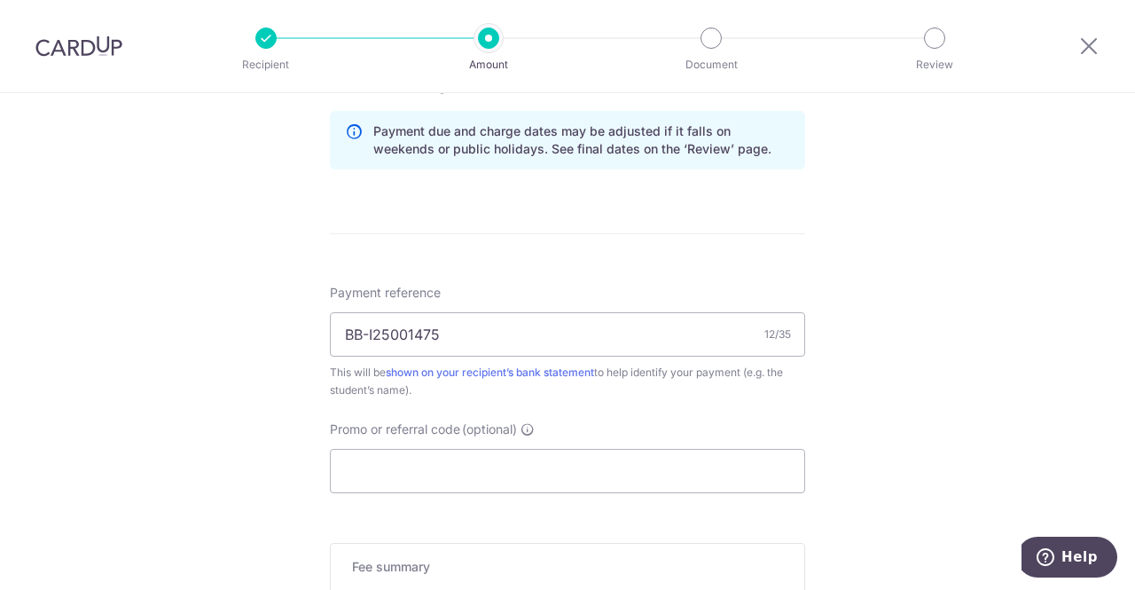
scroll to position [821, 0]
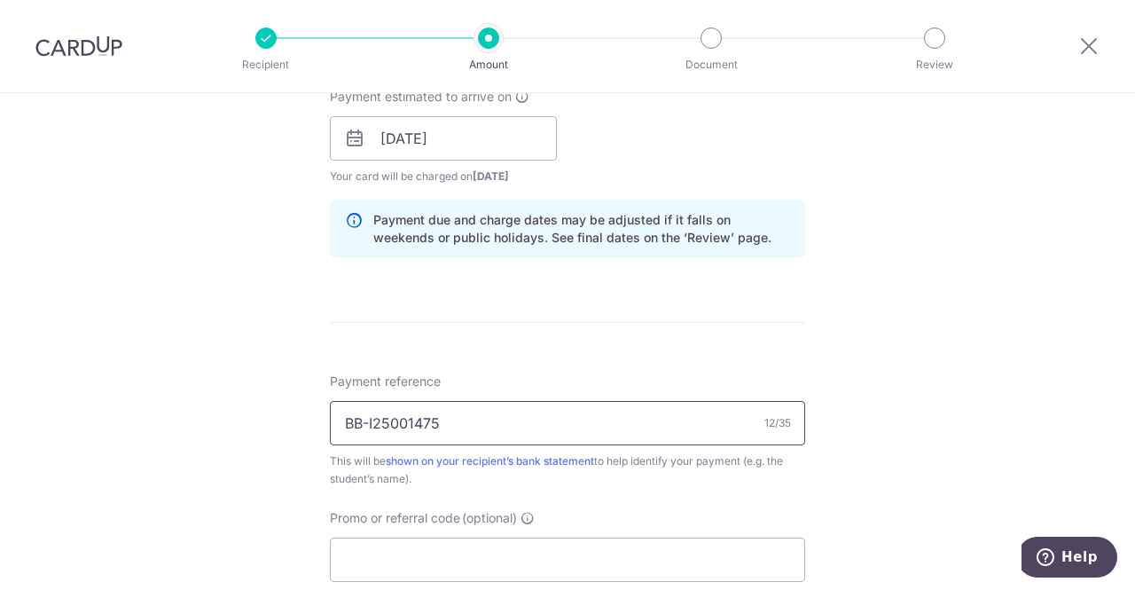
click at [513, 413] on input "BB-I25001475" at bounding box center [567, 423] width 475 height 44
paste input "Eng Li Ya Olivia"
type input "BB-I25001475 Eng Li Ya Olivia"
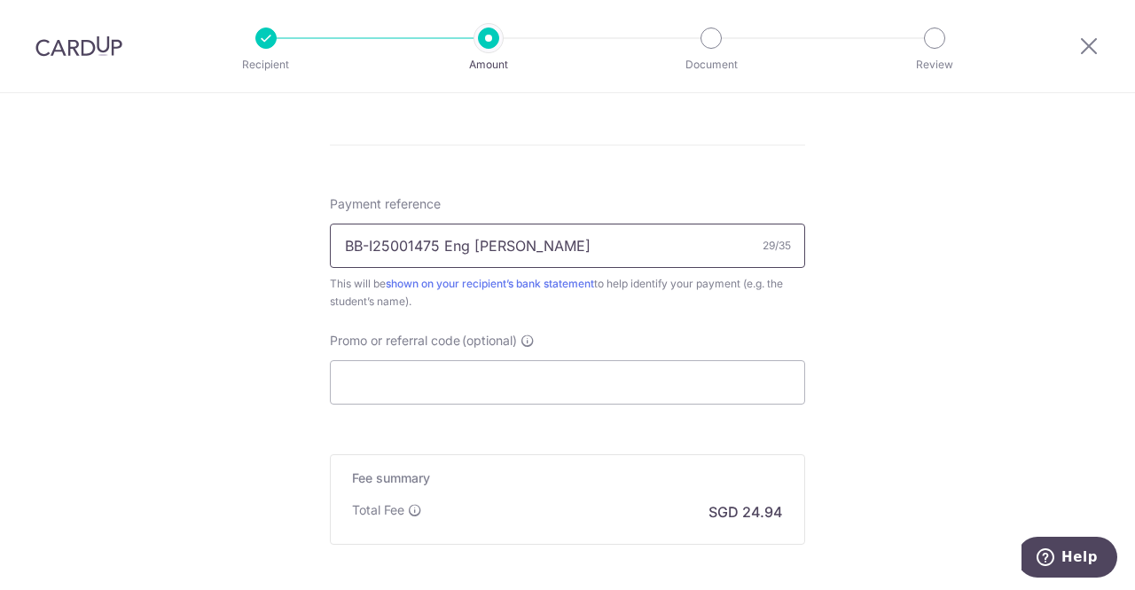
scroll to position [1087, 0]
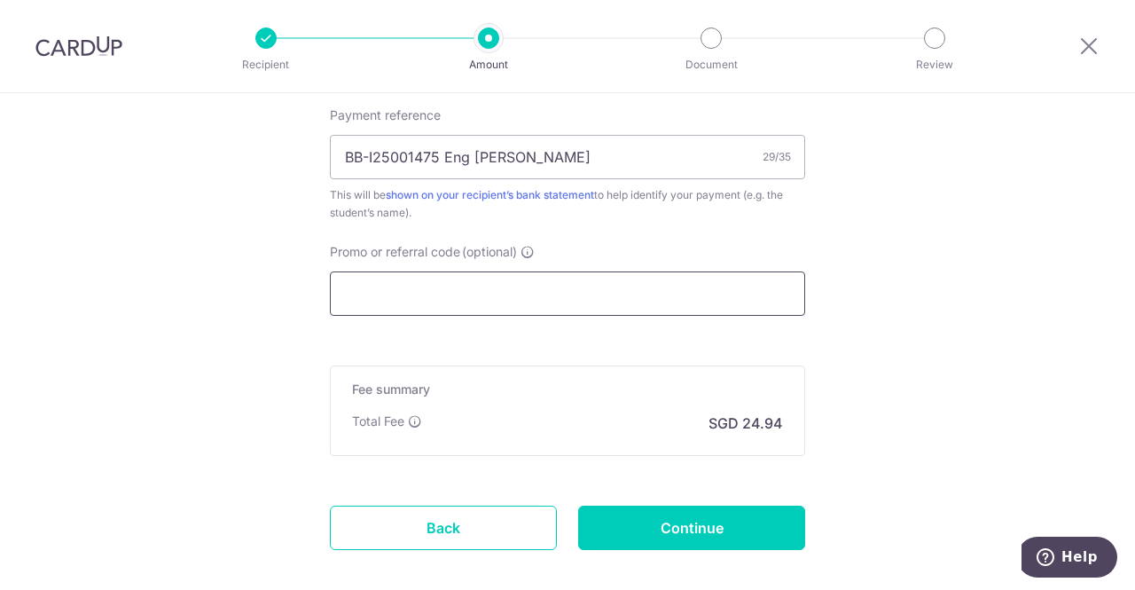
click at [536, 292] on input "Promo or referral code (optional)" at bounding box center [567, 293] width 475 height 44
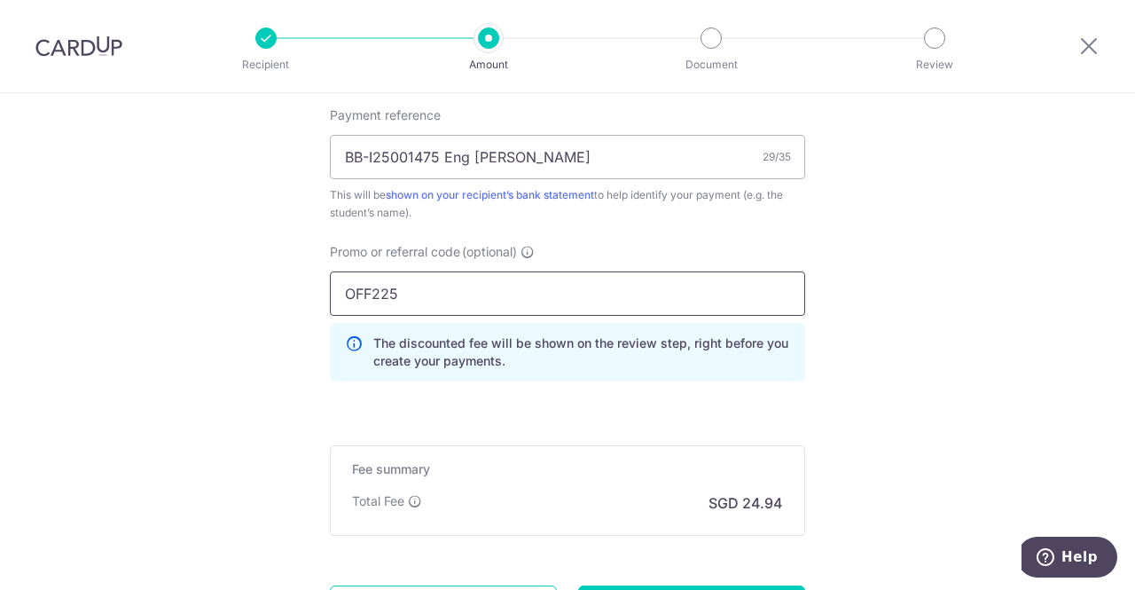
type input "OFF225"
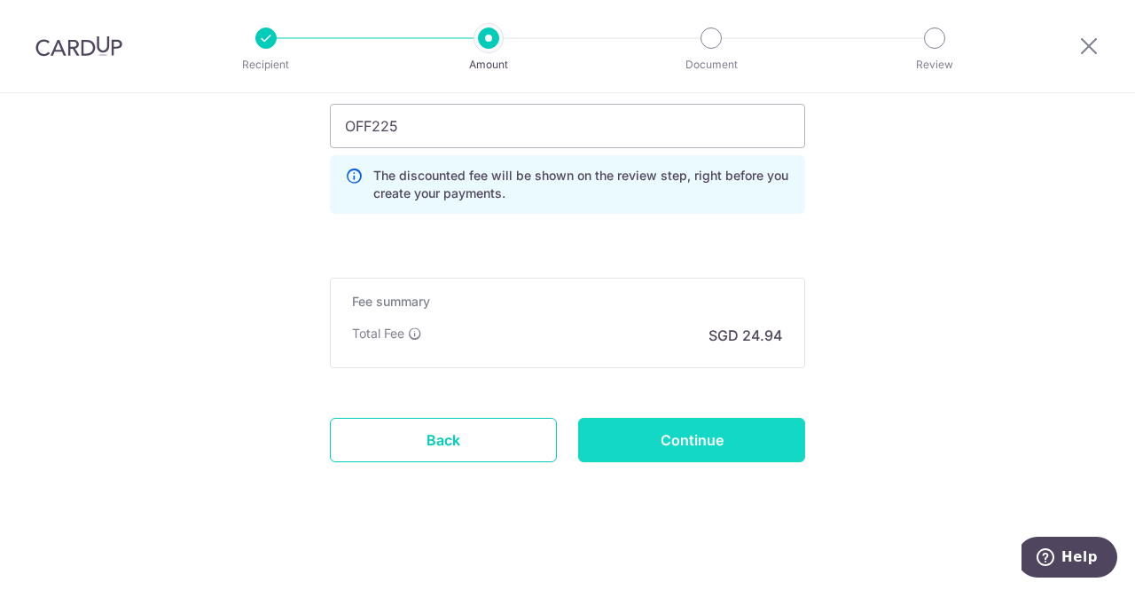
click at [714, 432] on input "Continue" at bounding box center [691, 440] width 227 height 44
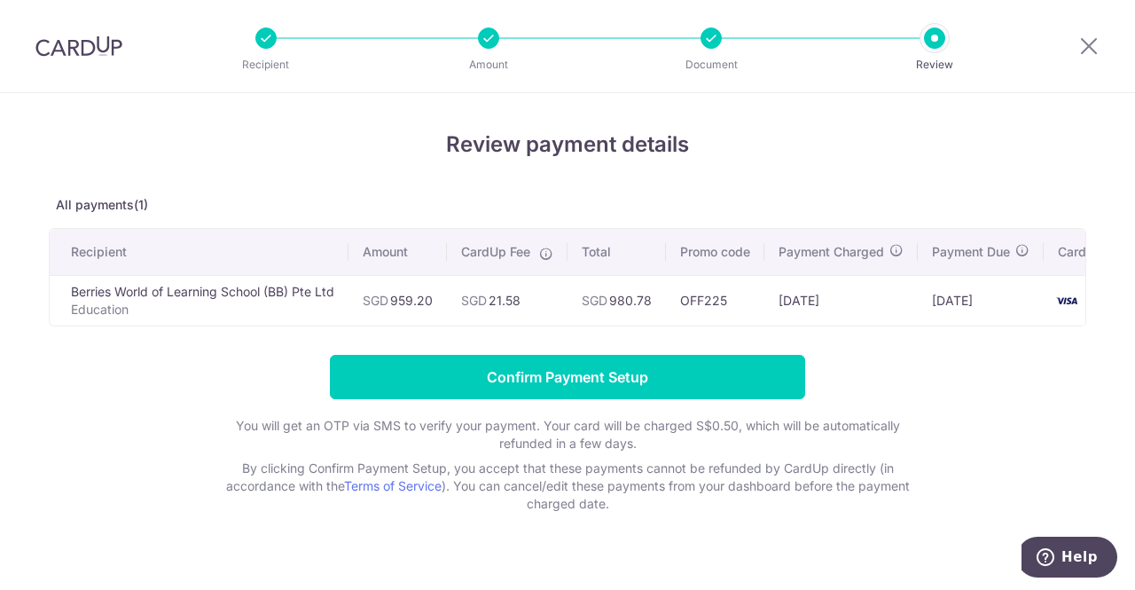
scroll to position [0, 67]
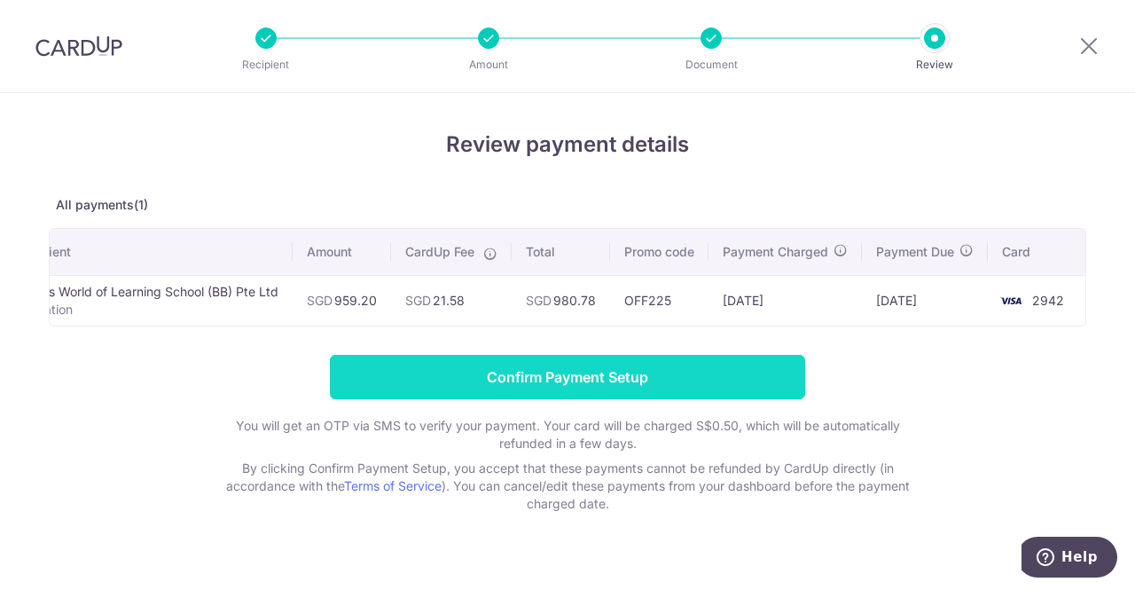
click at [570, 380] on input "Confirm Payment Setup" at bounding box center [567, 377] width 475 height 44
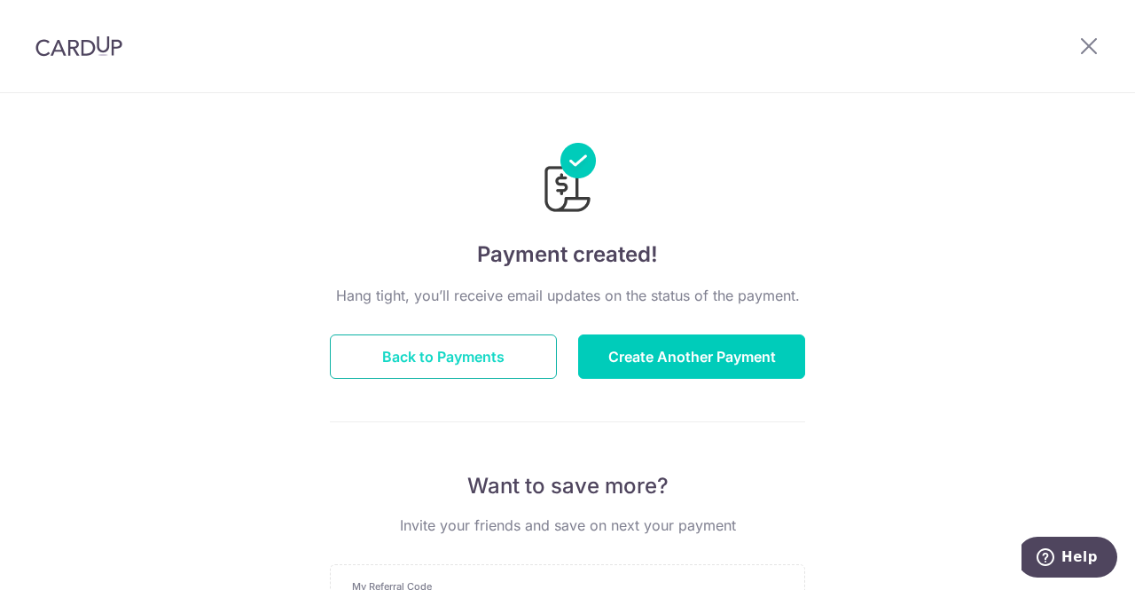
click at [450, 347] on button "Back to Payments" at bounding box center [443, 356] width 227 height 44
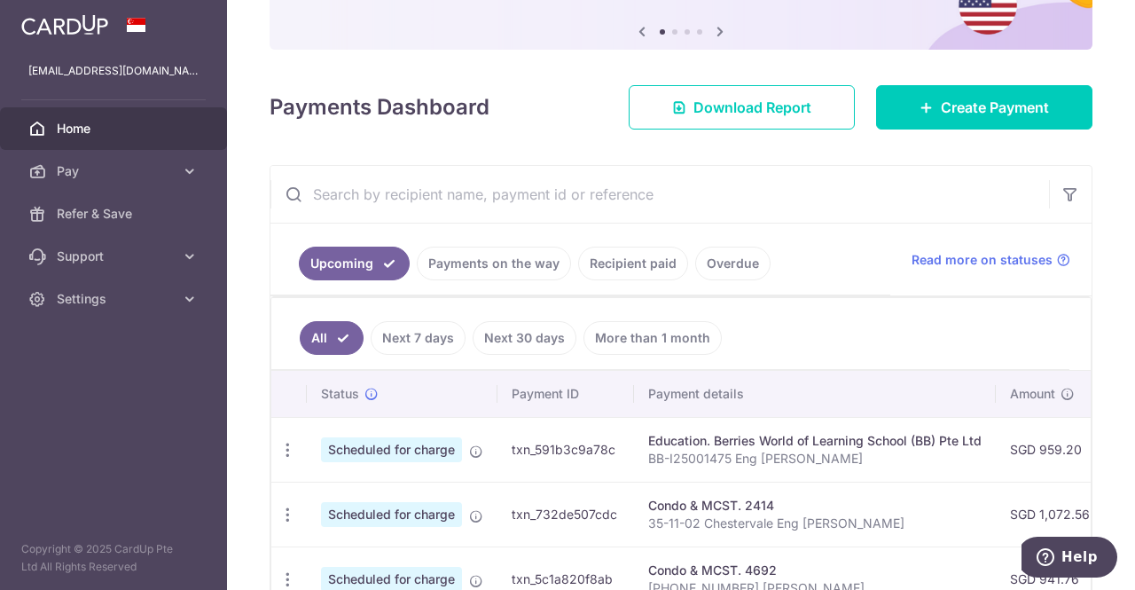
scroll to position [355, 0]
